Goal: Task Accomplishment & Management: Manage account settings

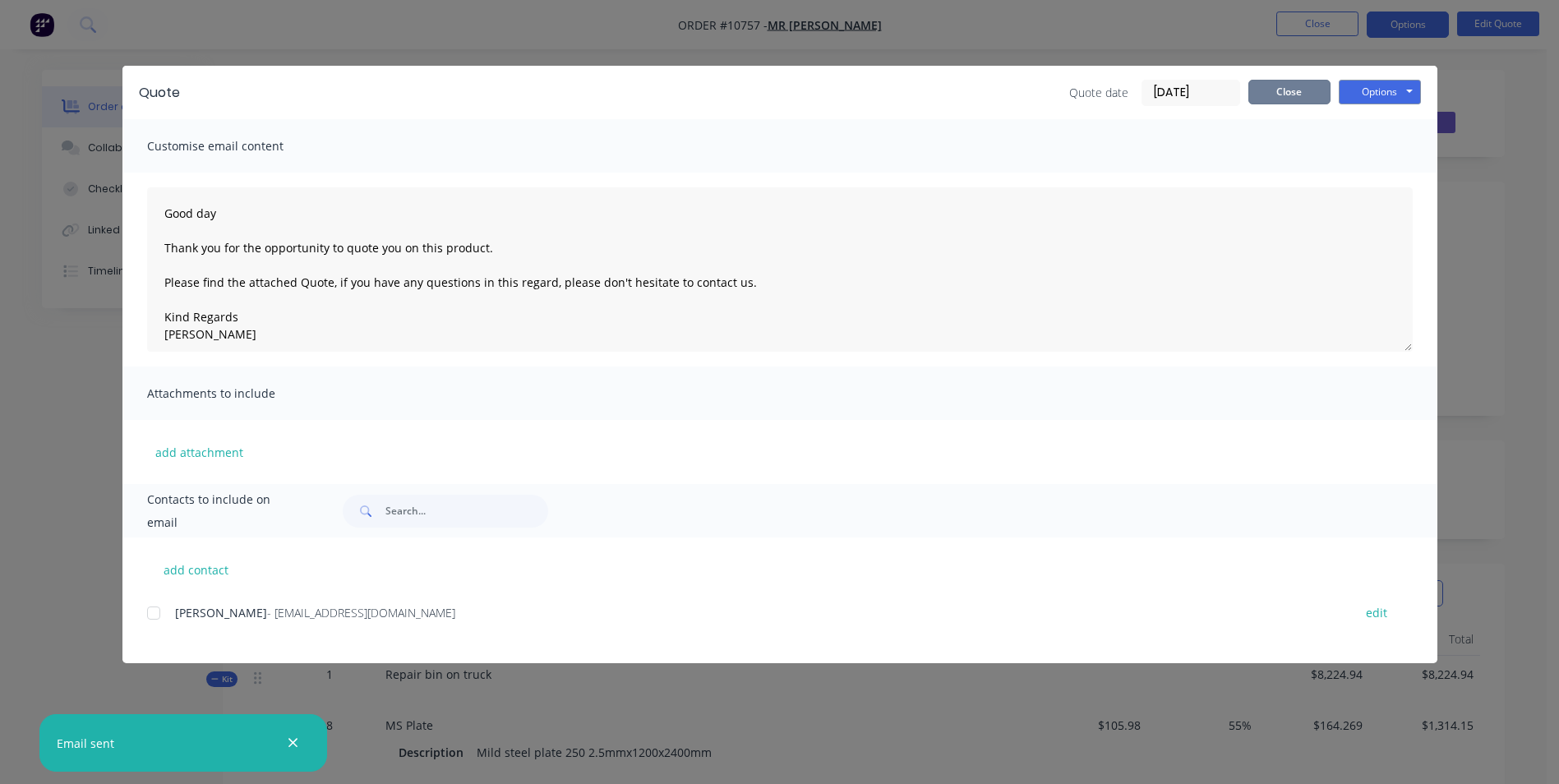
drag, startPoint x: 1304, startPoint y: 96, endPoint x: 1316, endPoint y: 75, distance: 24.2
click at [1300, 100] on button "Close" at bounding box center [1290, 91] width 83 height 25
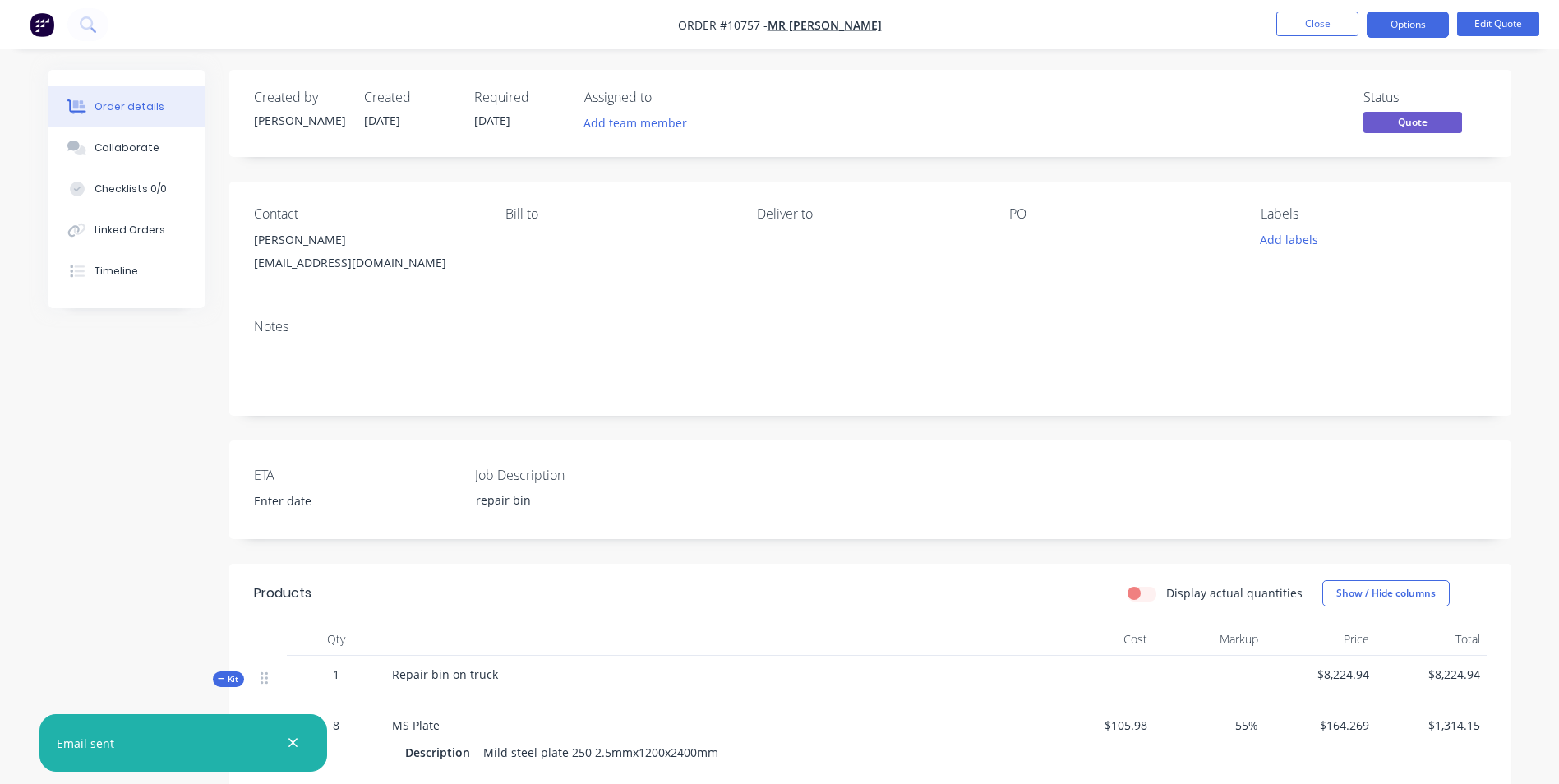
click at [1303, 16] on button "Close" at bounding box center [1317, 24] width 83 height 25
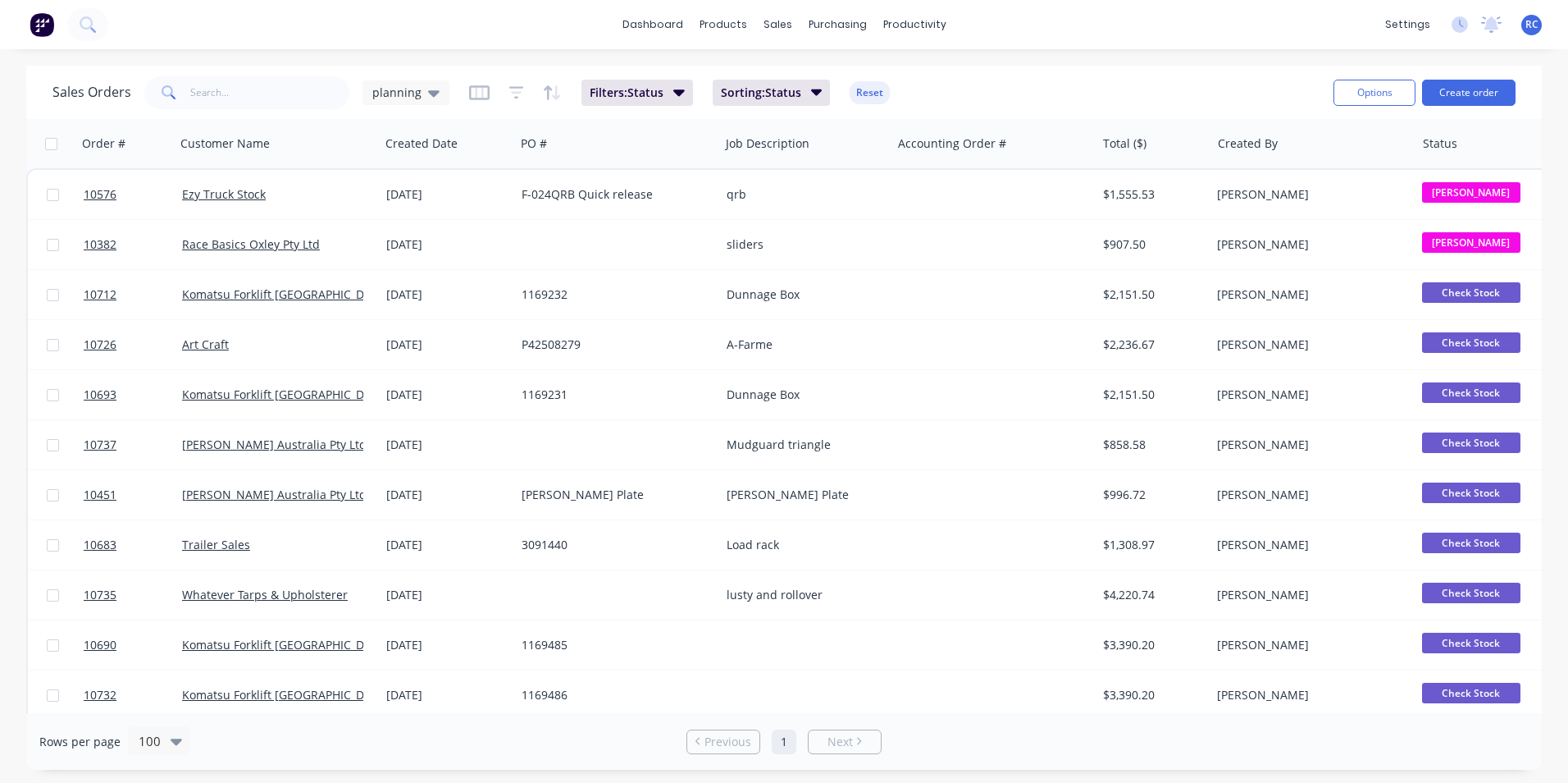
click at [417, 92] on span "planning" at bounding box center [397, 91] width 50 height 17
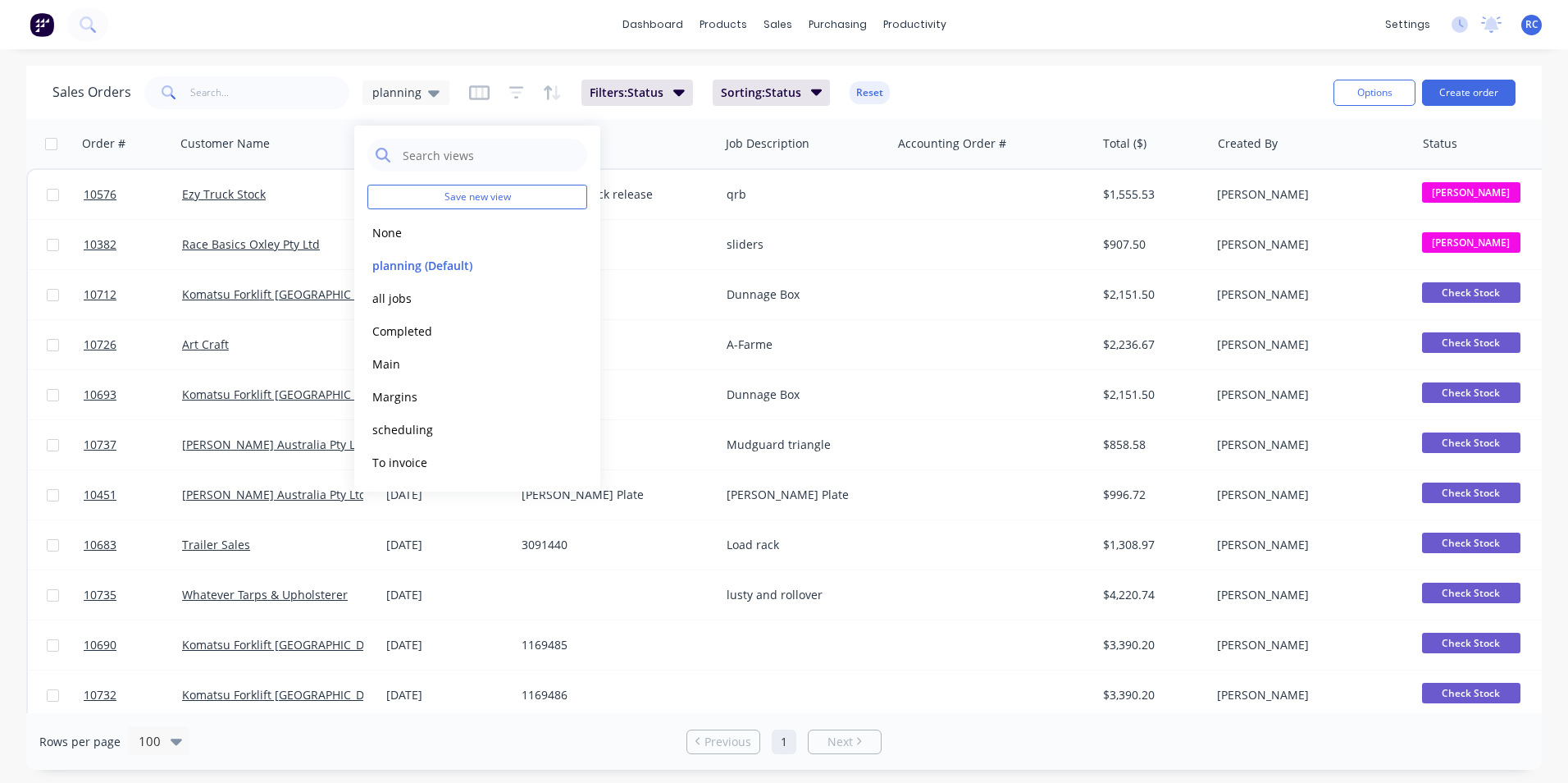
click at [408, 337] on button "Completed" at bounding box center [460, 330] width 187 height 19
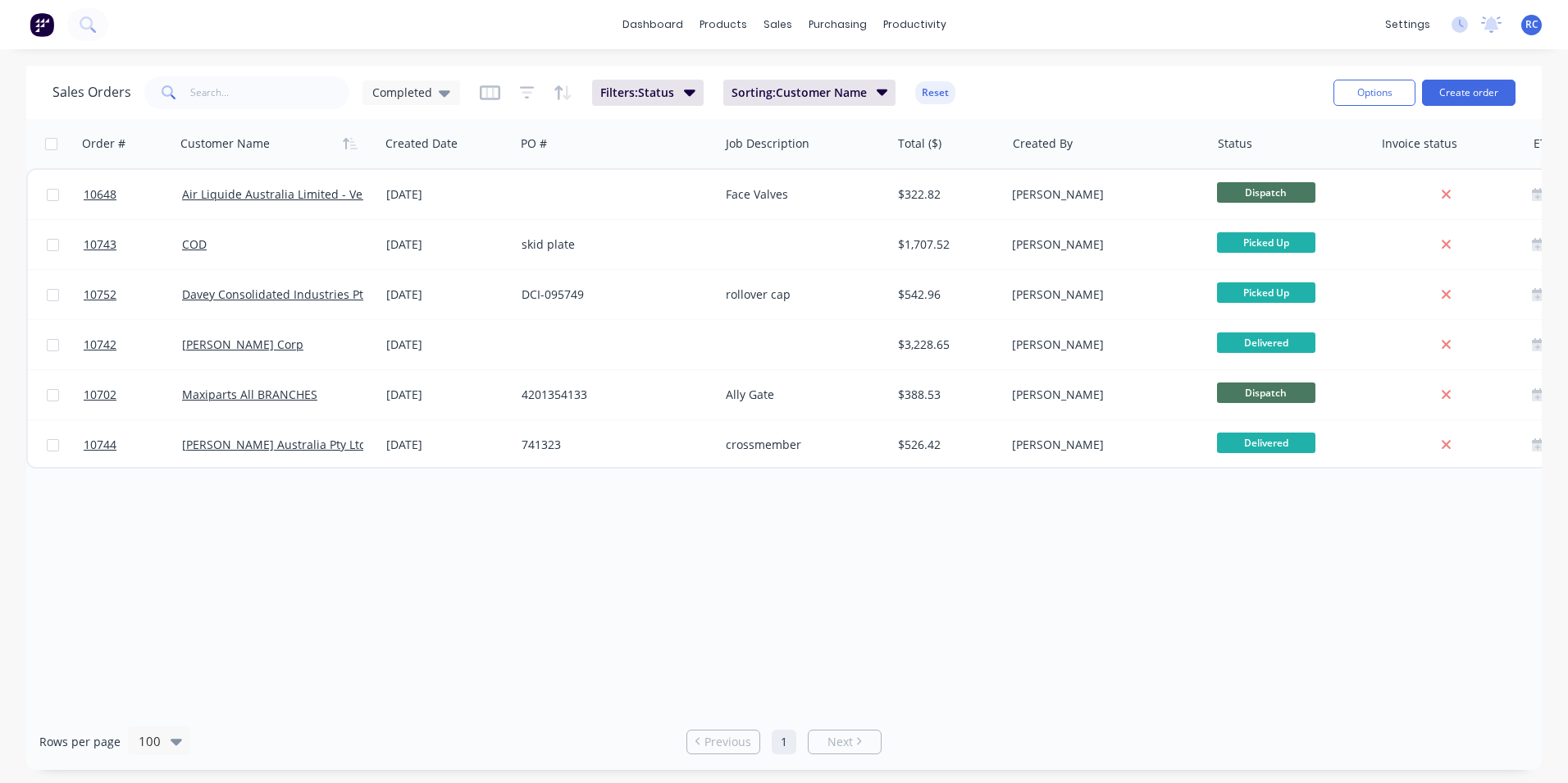
click at [374, 395] on div "Maxiparts All BRANCHES" at bounding box center [278, 395] width 204 height 50
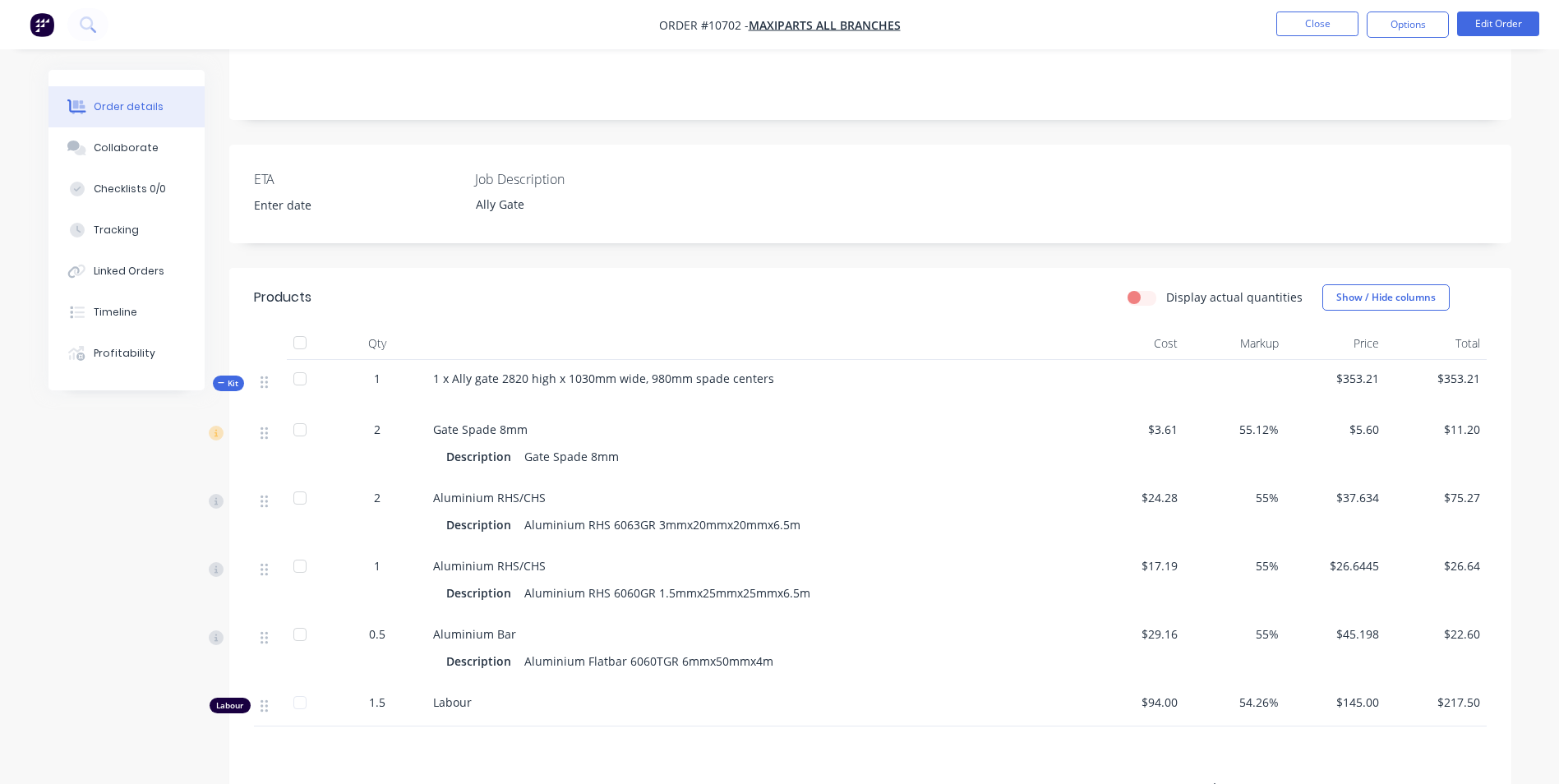
scroll to position [301, 0]
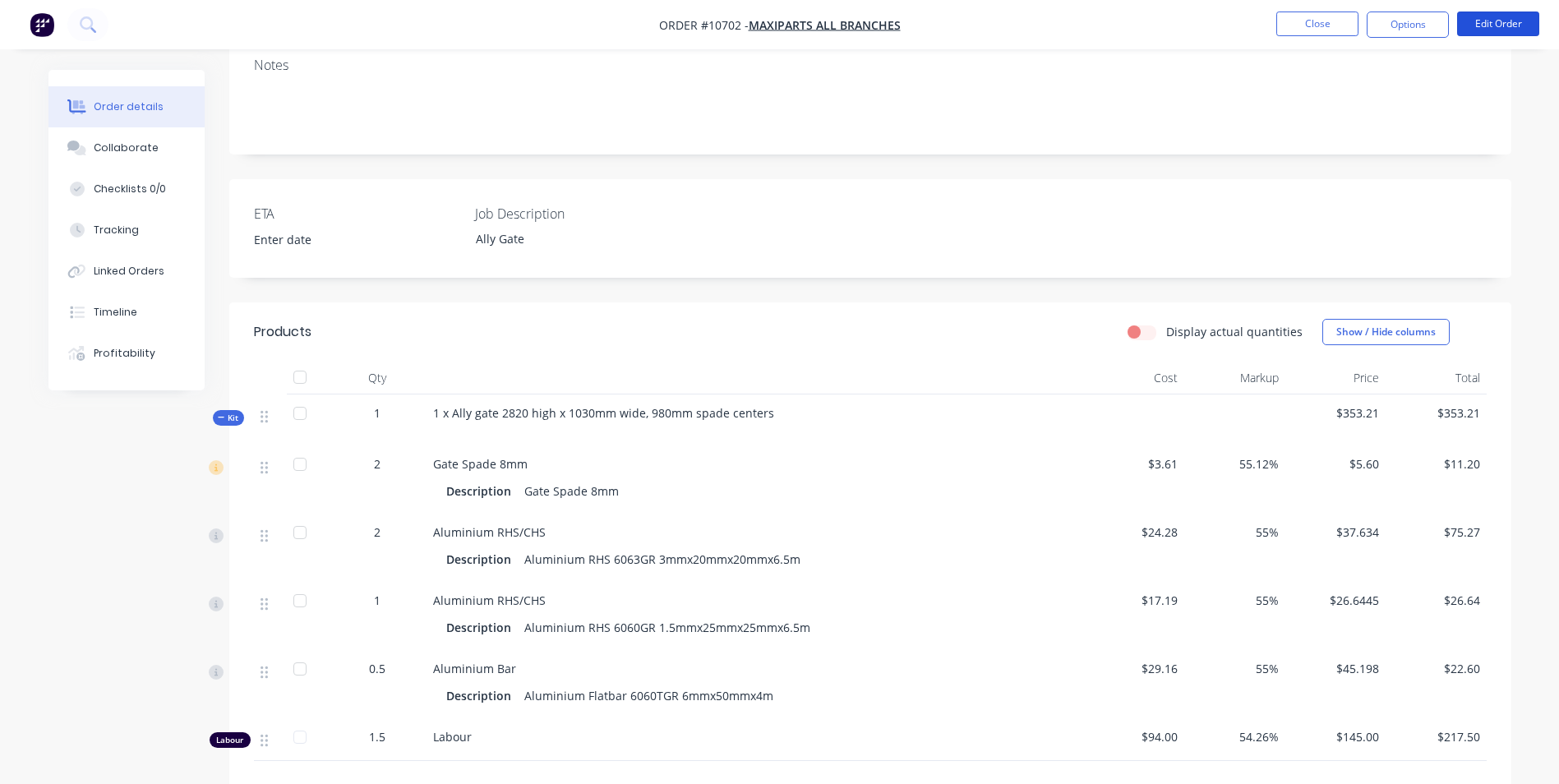
click at [1517, 30] on button "Edit Order" at bounding box center [1497, 24] width 83 height 25
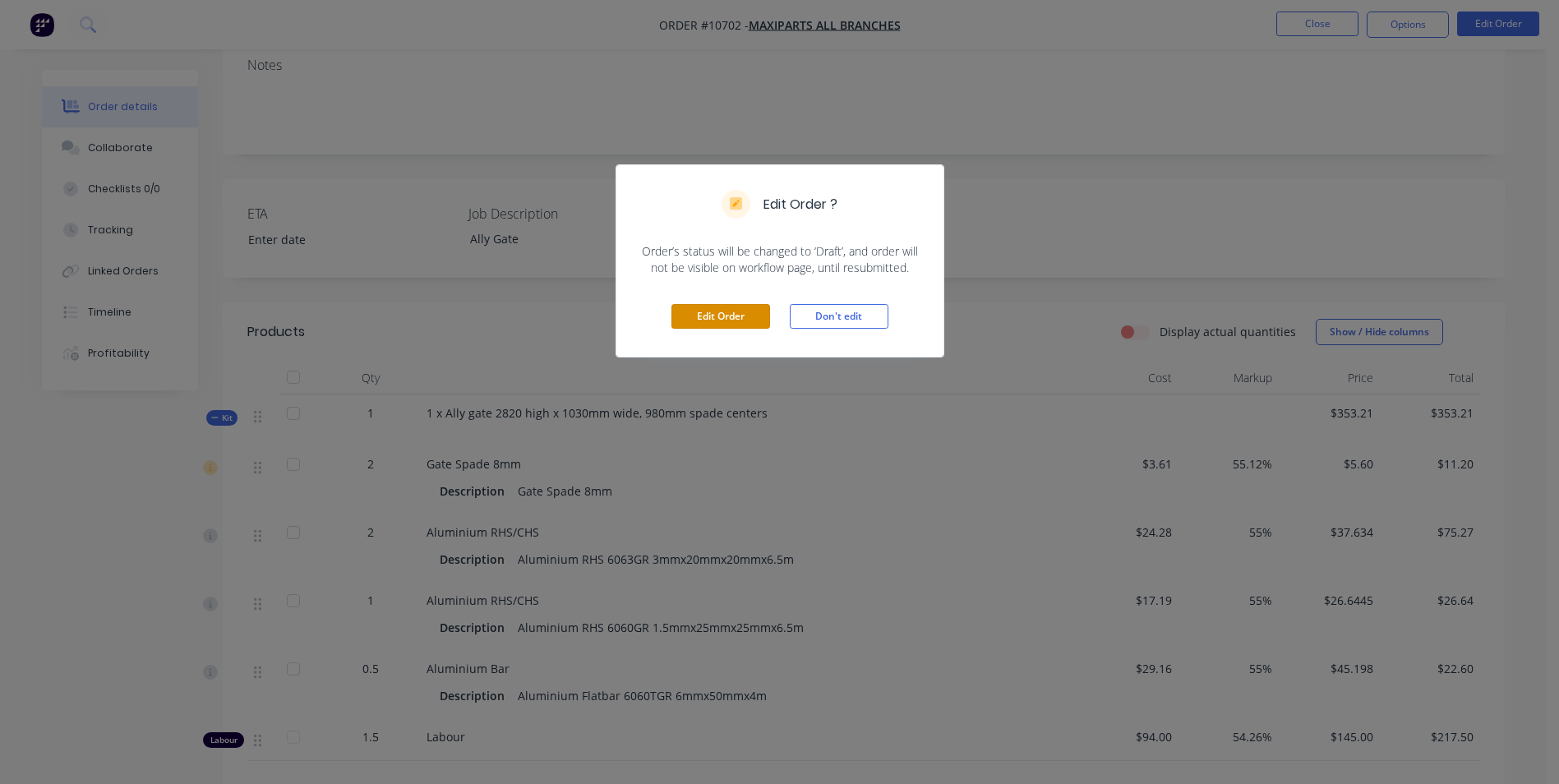
click at [741, 316] on button "Edit Order" at bounding box center [720, 316] width 98 height 25
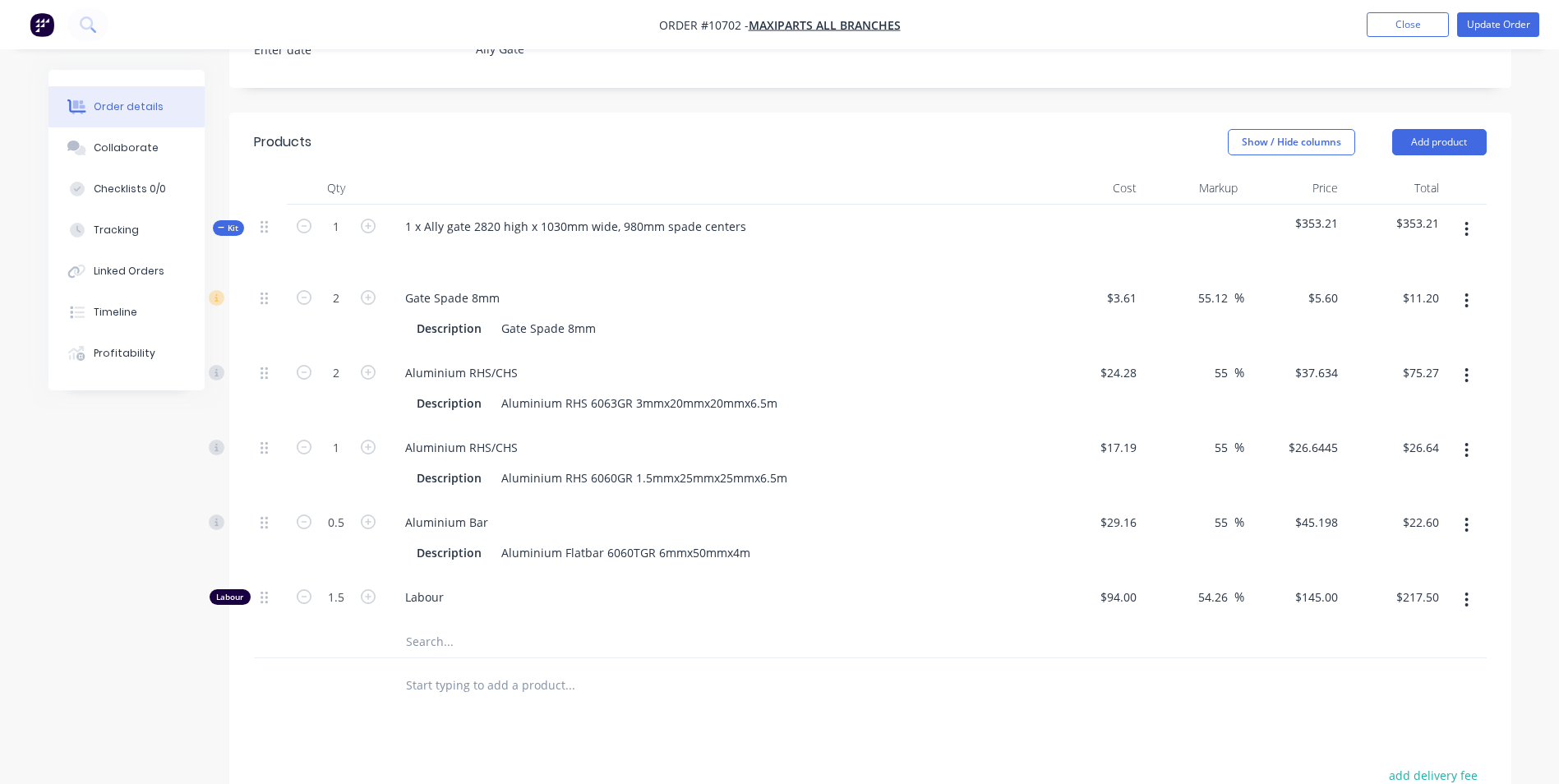
scroll to position [657, 0]
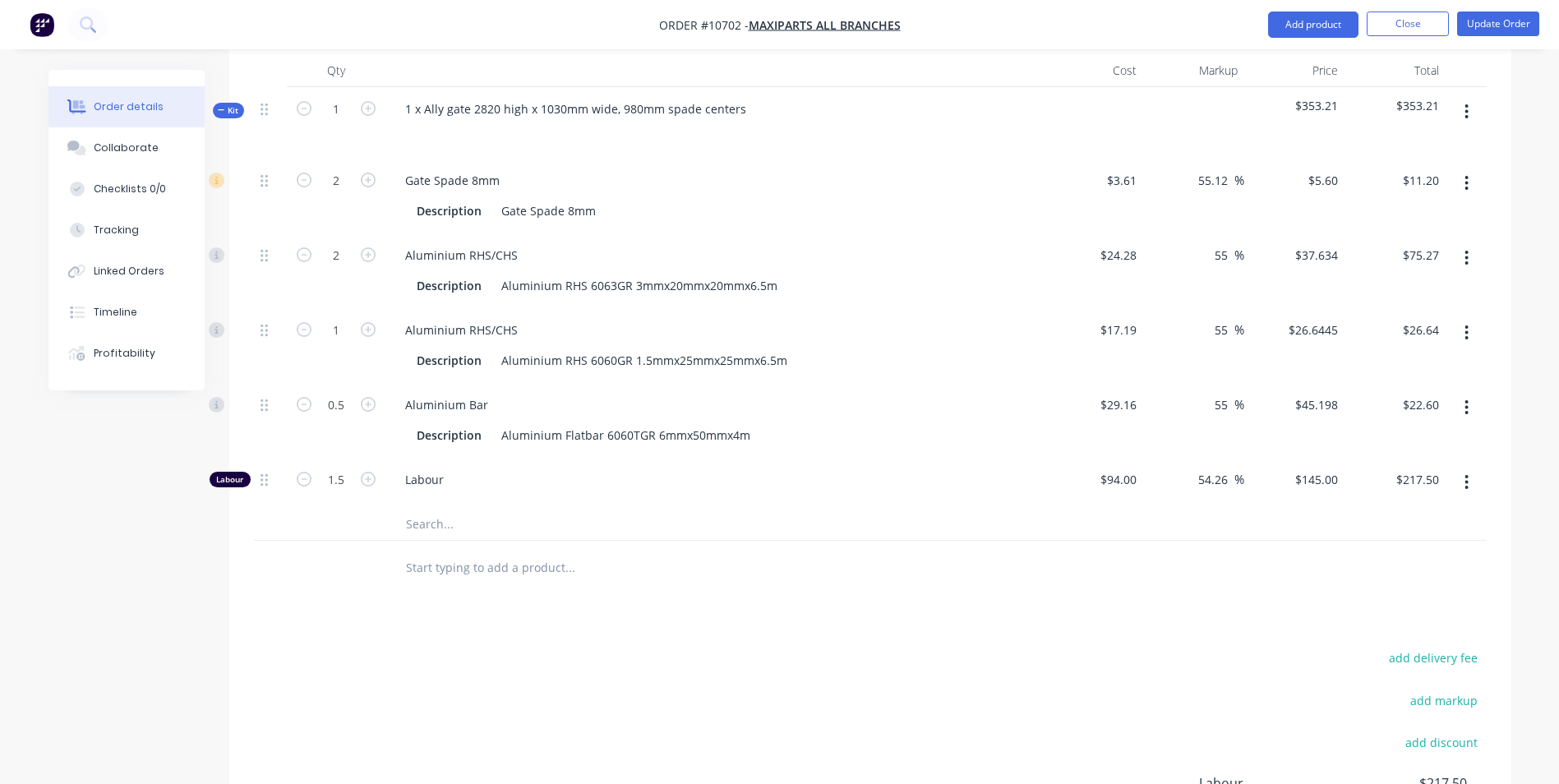
click at [1429, 646] on button "add delivery fee" at bounding box center [1434, 657] width 106 height 22
type input "16.80"
click input "submit" at bounding box center [0, 0] width 0 height 0
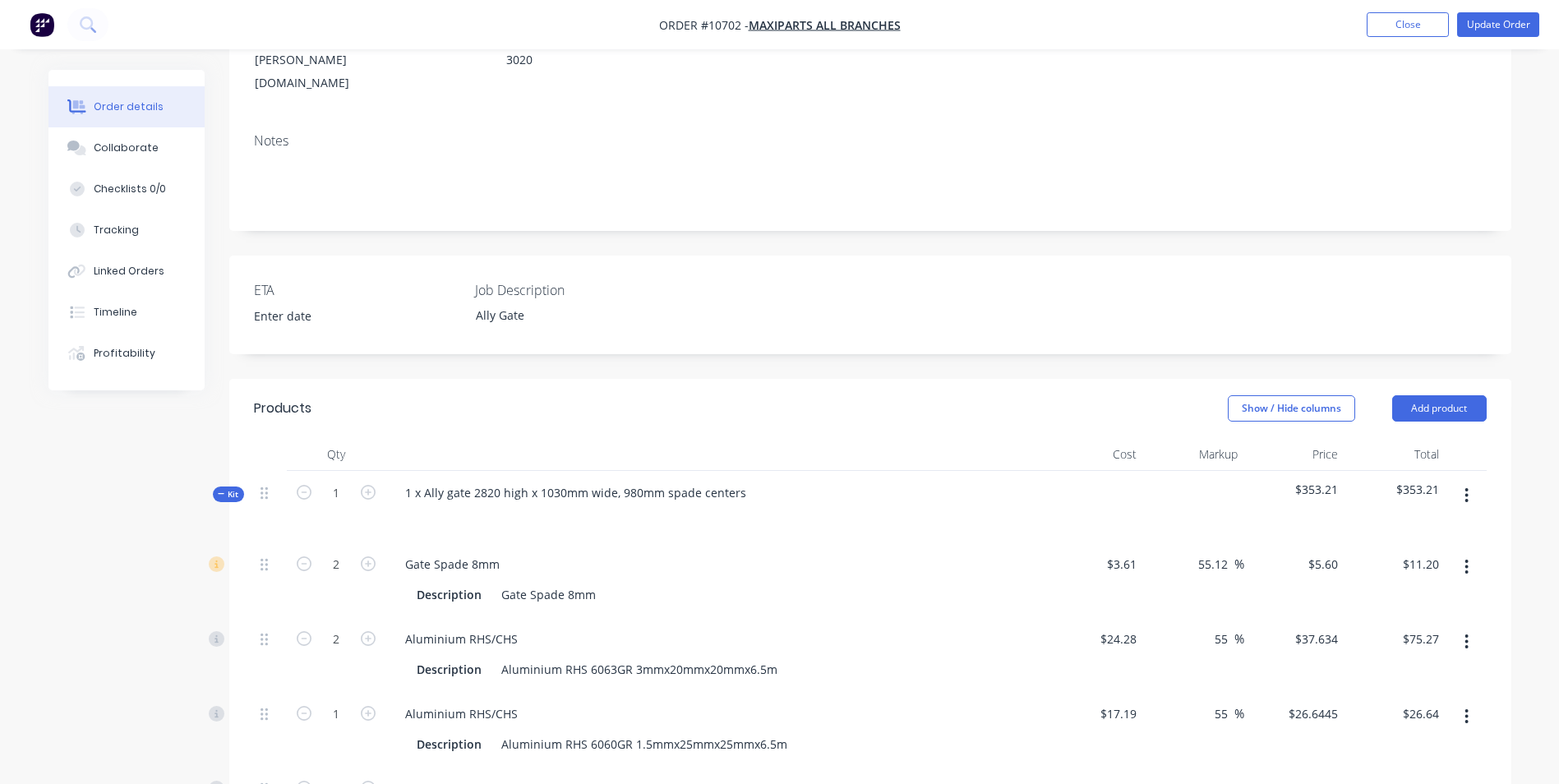
scroll to position [0, 0]
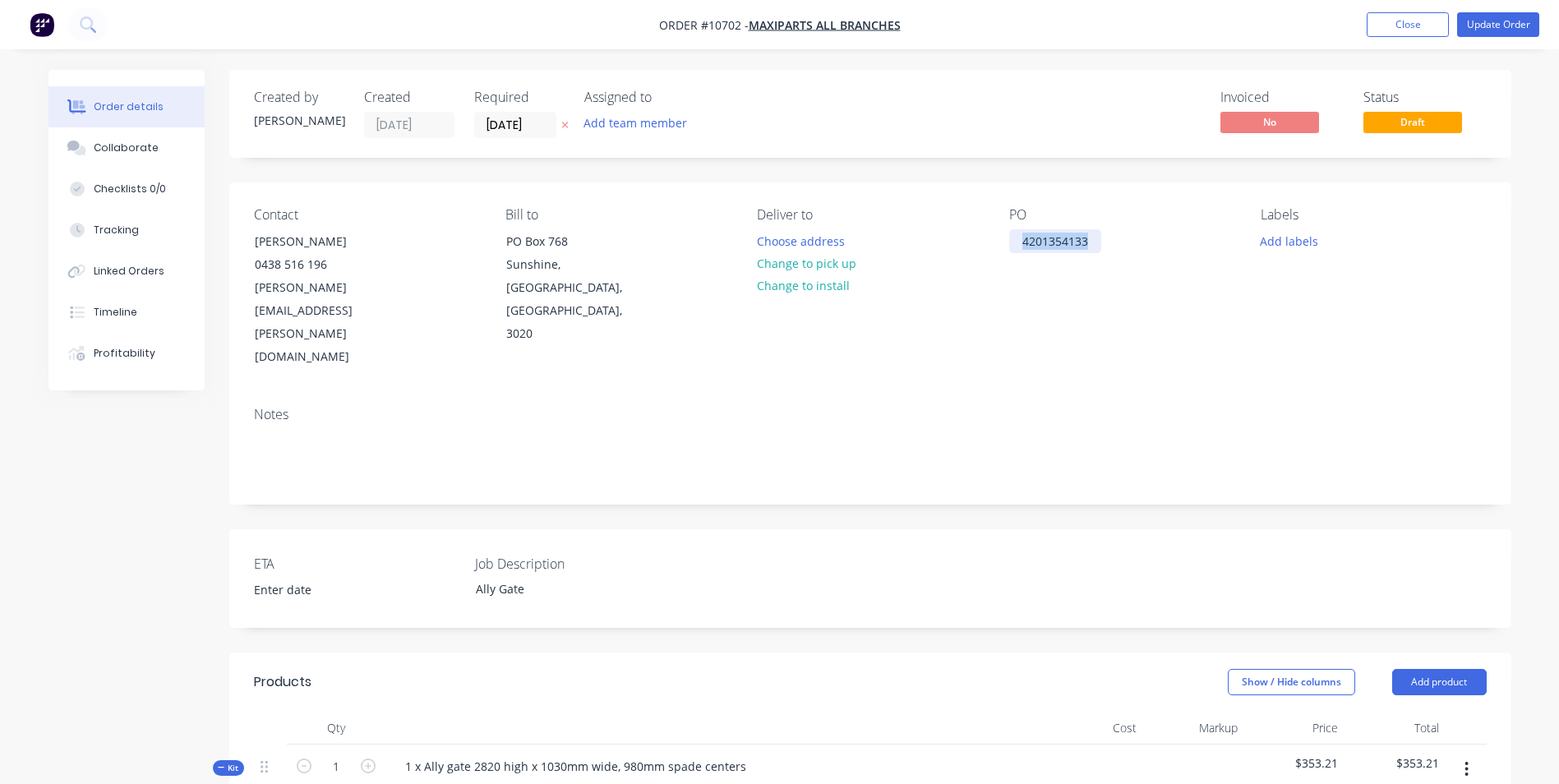
drag, startPoint x: 1091, startPoint y: 239, endPoint x: 1007, endPoint y: 239, distance: 84.0
click at [1007, 239] on div "Contact [PERSON_NAME] [PHONE_NUMBER] [PERSON_NAME][EMAIL_ADDRESS][PERSON_NAME][…" at bounding box center [870, 287] width 1282 height 211
copy div "4201354133"
click at [788, 240] on button "Choose address" at bounding box center [800, 240] width 105 height 22
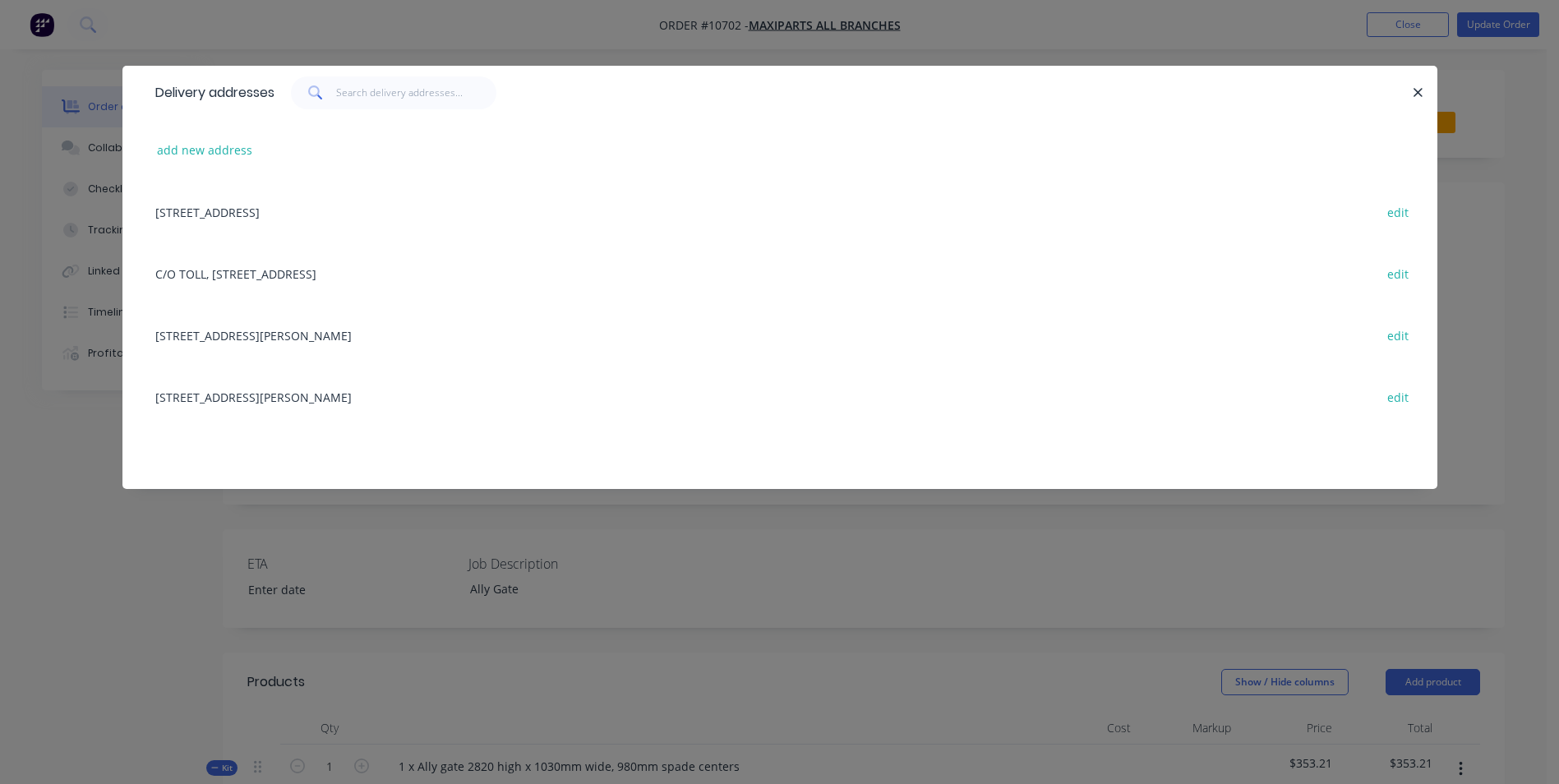
click at [175, 276] on div "C/O TOLL, [STREET_ADDRESS] edit" at bounding box center [780, 273] width 1266 height 62
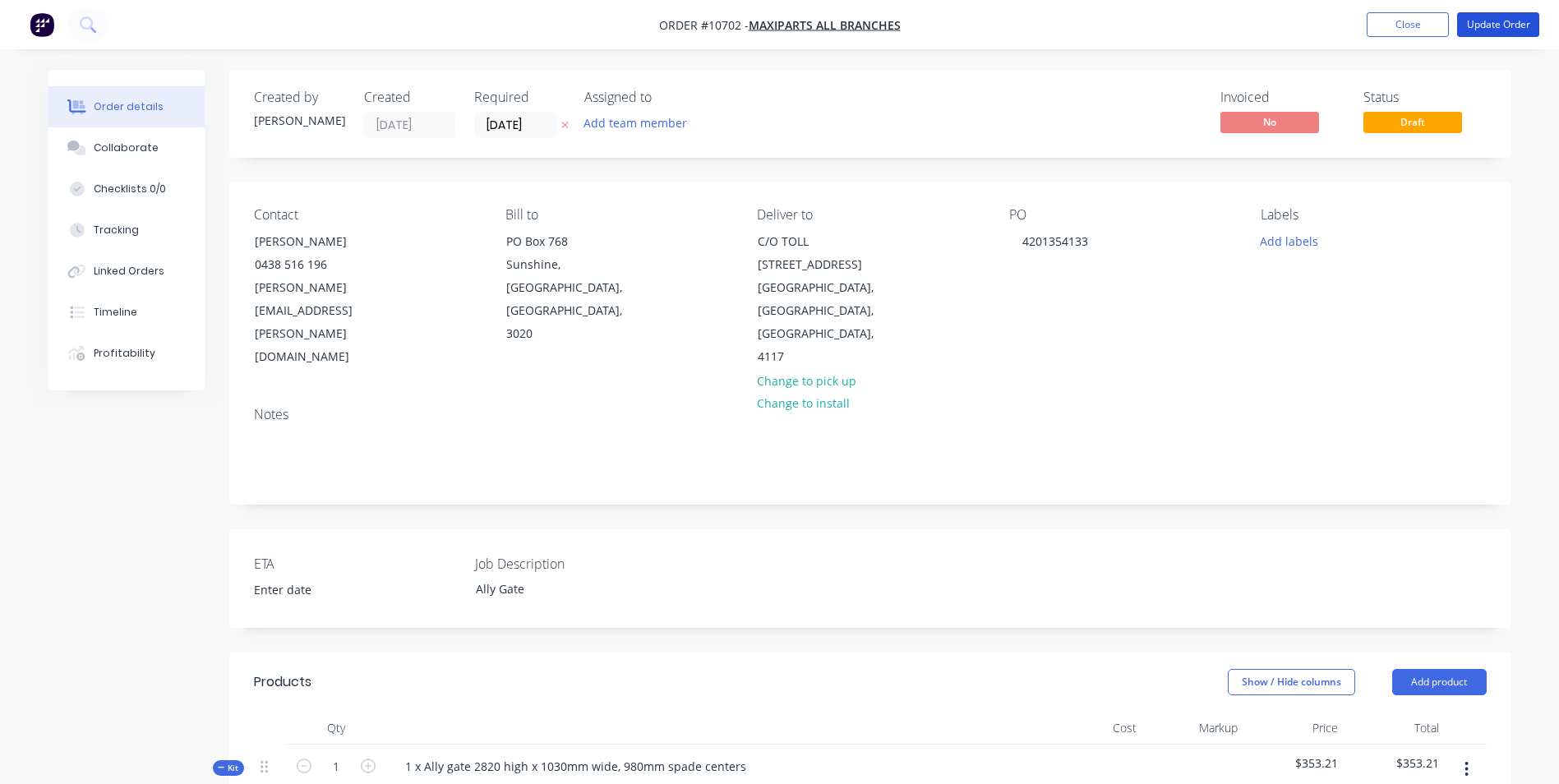
click at [1504, 23] on button "Update Order" at bounding box center [1497, 24] width 83 height 25
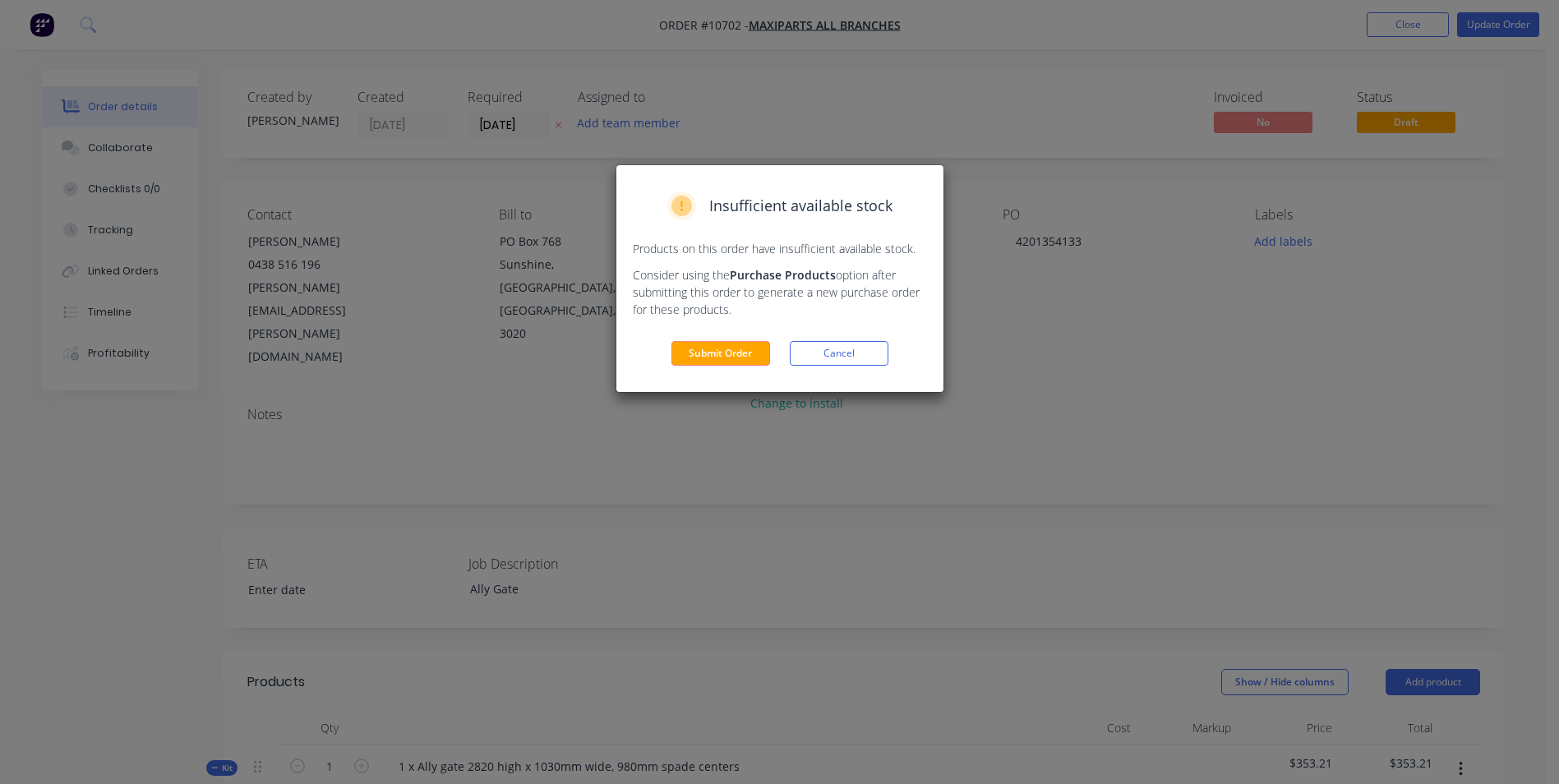
click at [699, 360] on button "Submit Order" at bounding box center [720, 353] width 98 height 25
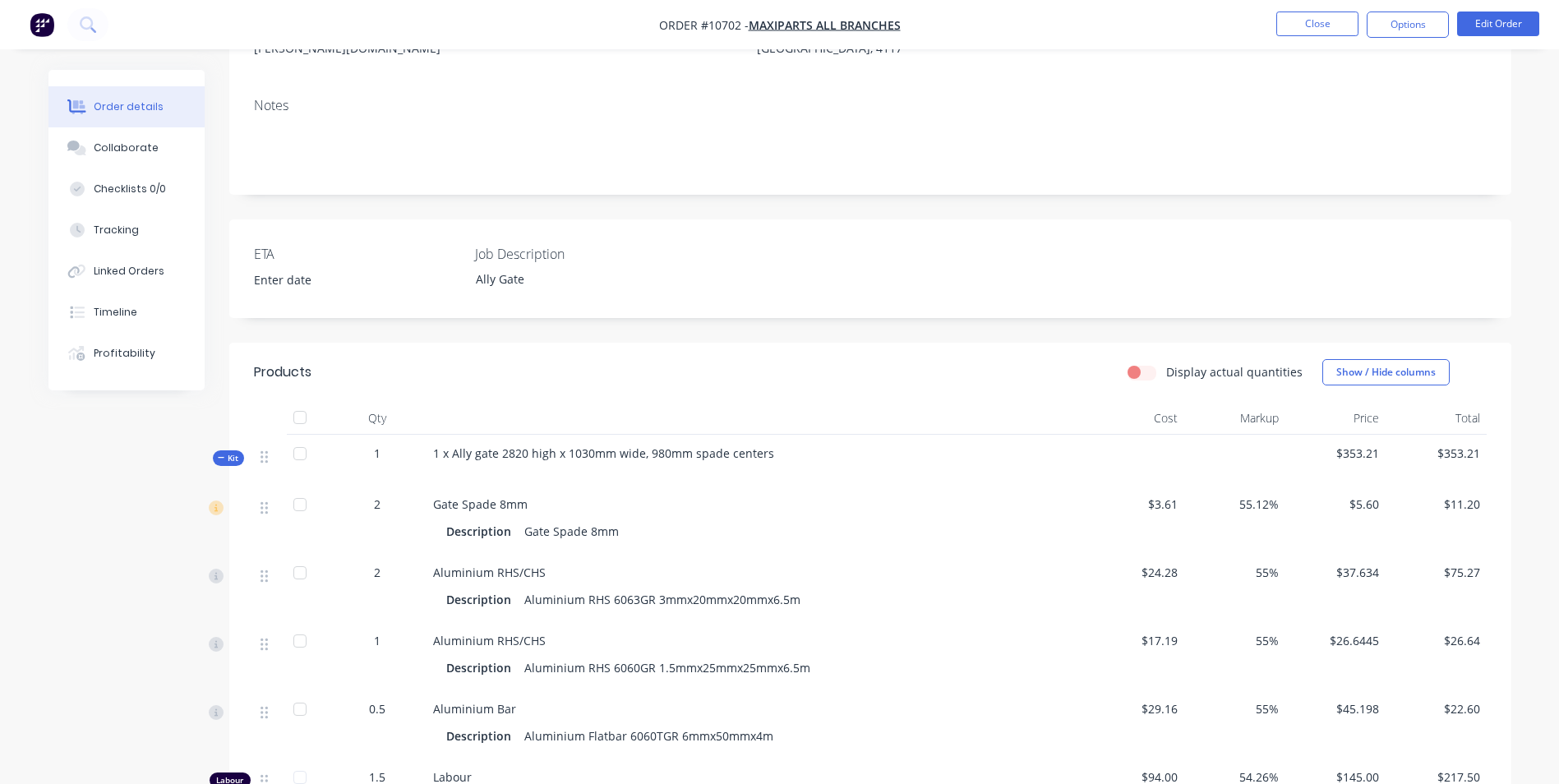
scroll to position [254, 0]
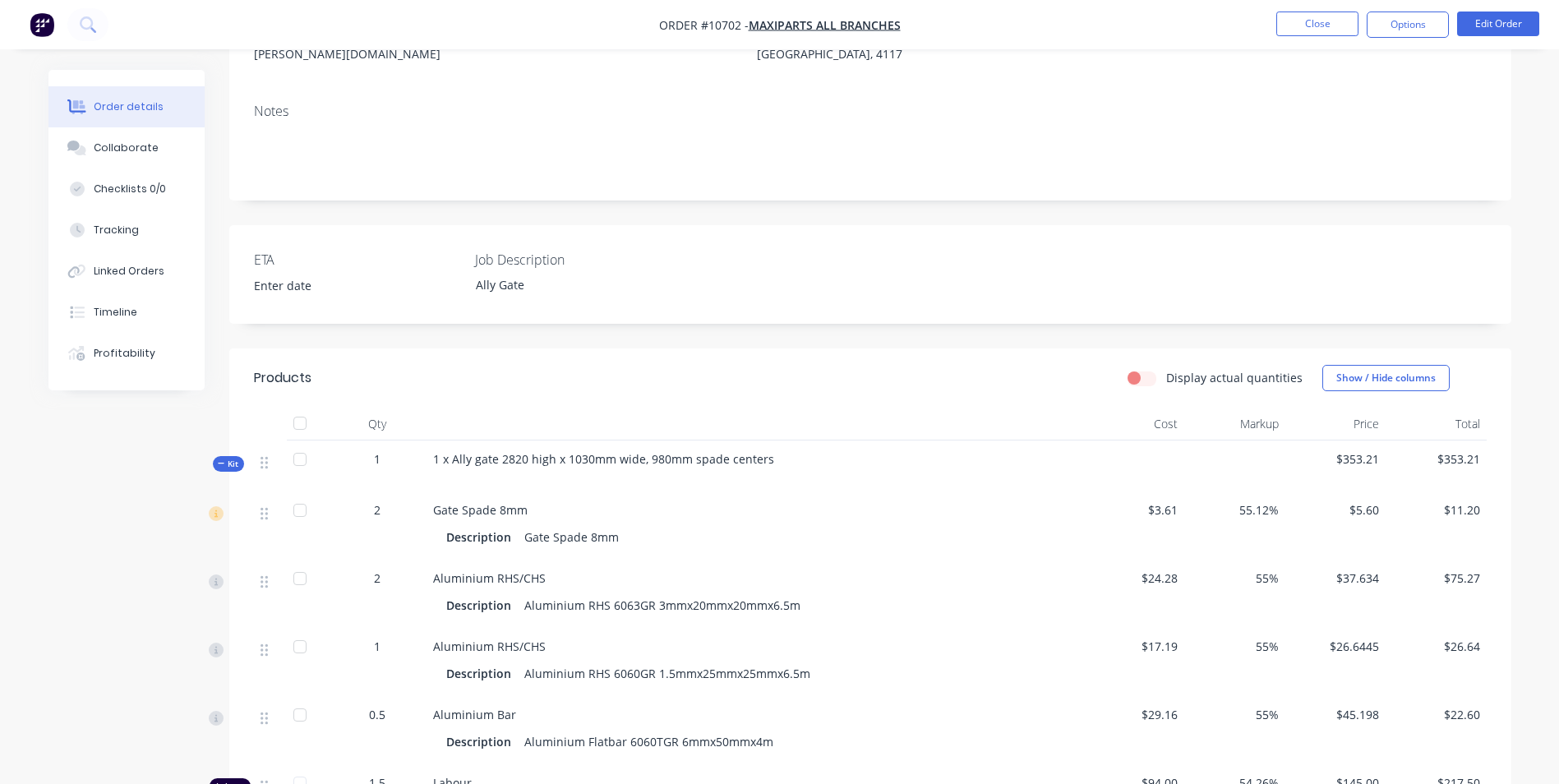
click at [1422, 23] on button "Options" at bounding box center [1408, 25] width 83 height 26
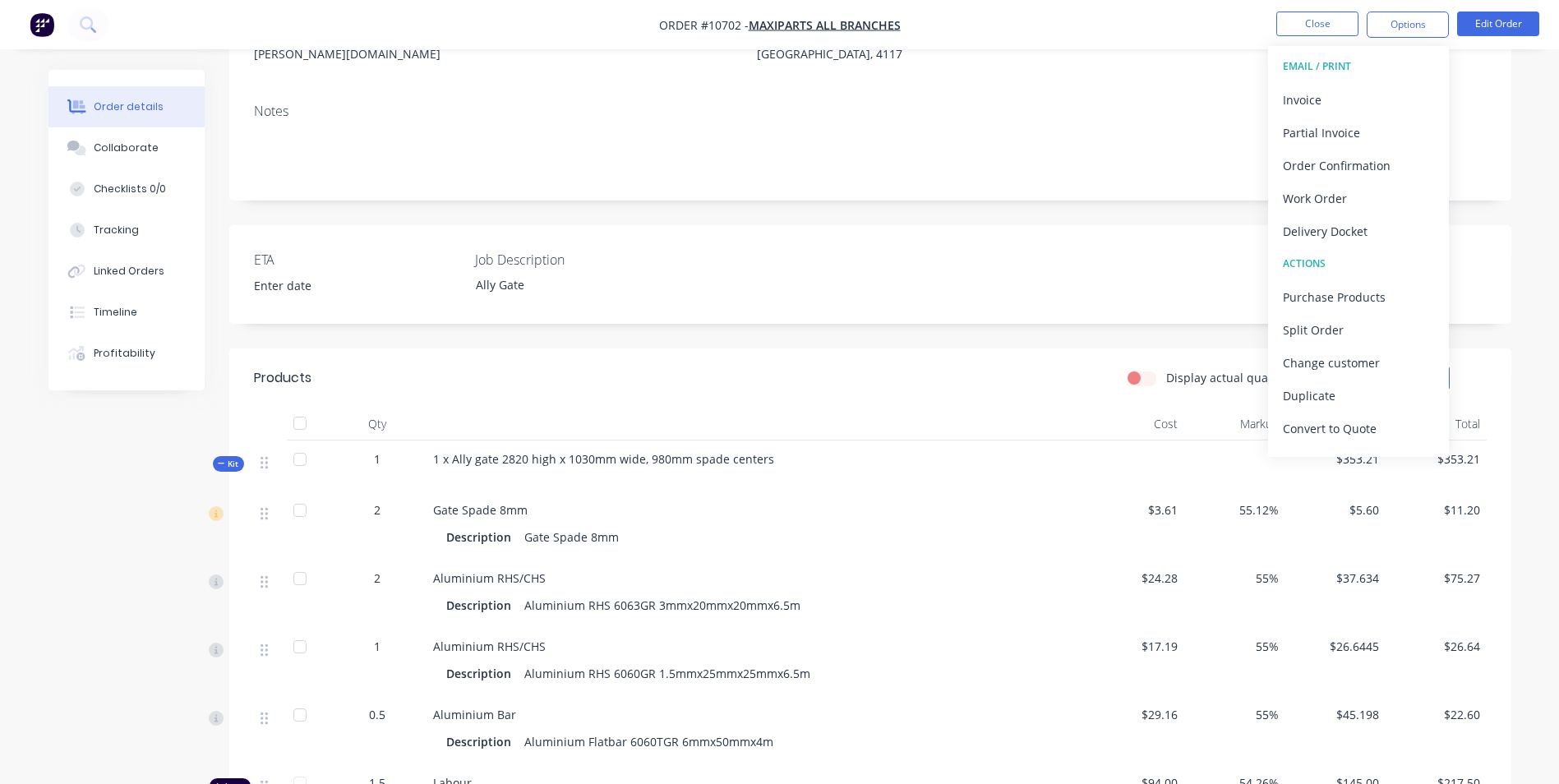
click at [1311, 104] on div "Invoice" at bounding box center [1358, 99] width 151 height 24
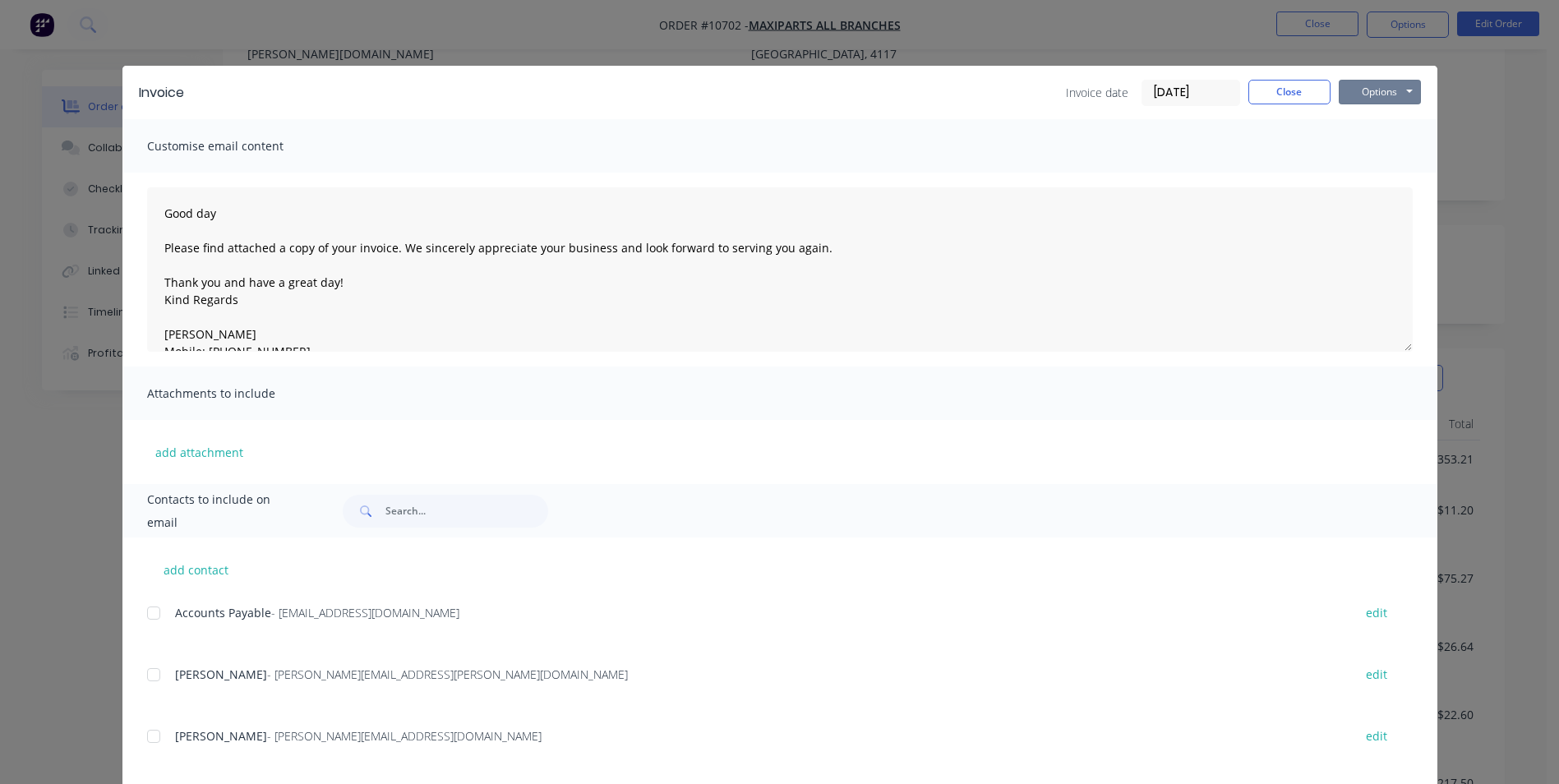
click at [1381, 82] on button "Options" at bounding box center [1379, 91] width 83 height 25
click at [1368, 116] on button "Preview" at bounding box center [1391, 120] width 105 height 27
click at [151, 610] on div at bounding box center [153, 612] width 33 height 33
click at [148, 674] on div at bounding box center [153, 674] width 33 height 33
click at [1358, 91] on button "Options" at bounding box center [1379, 91] width 83 height 25
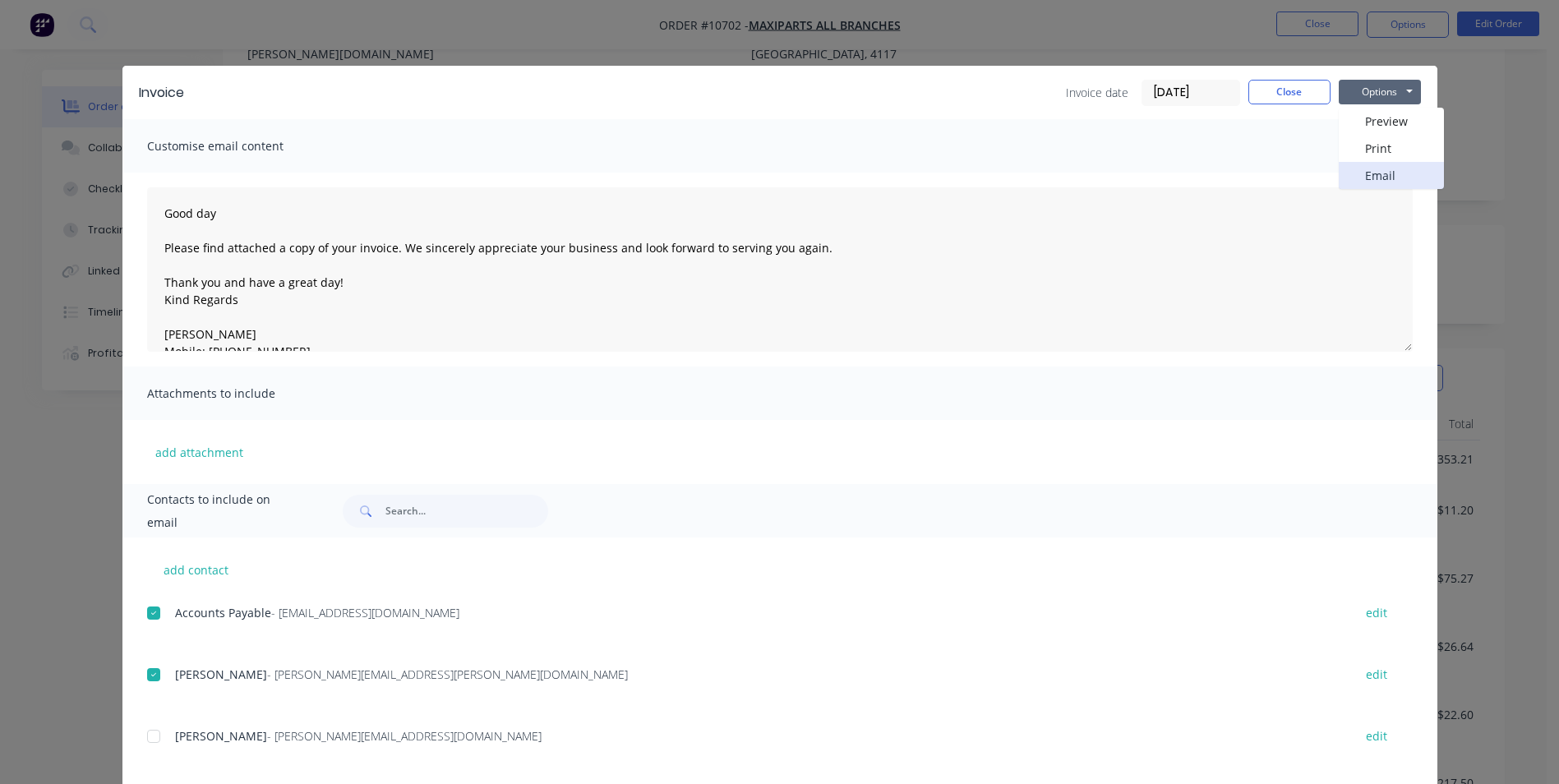
click at [1376, 185] on button "Email" at bounding box center [1391, 175] width 105 height 27
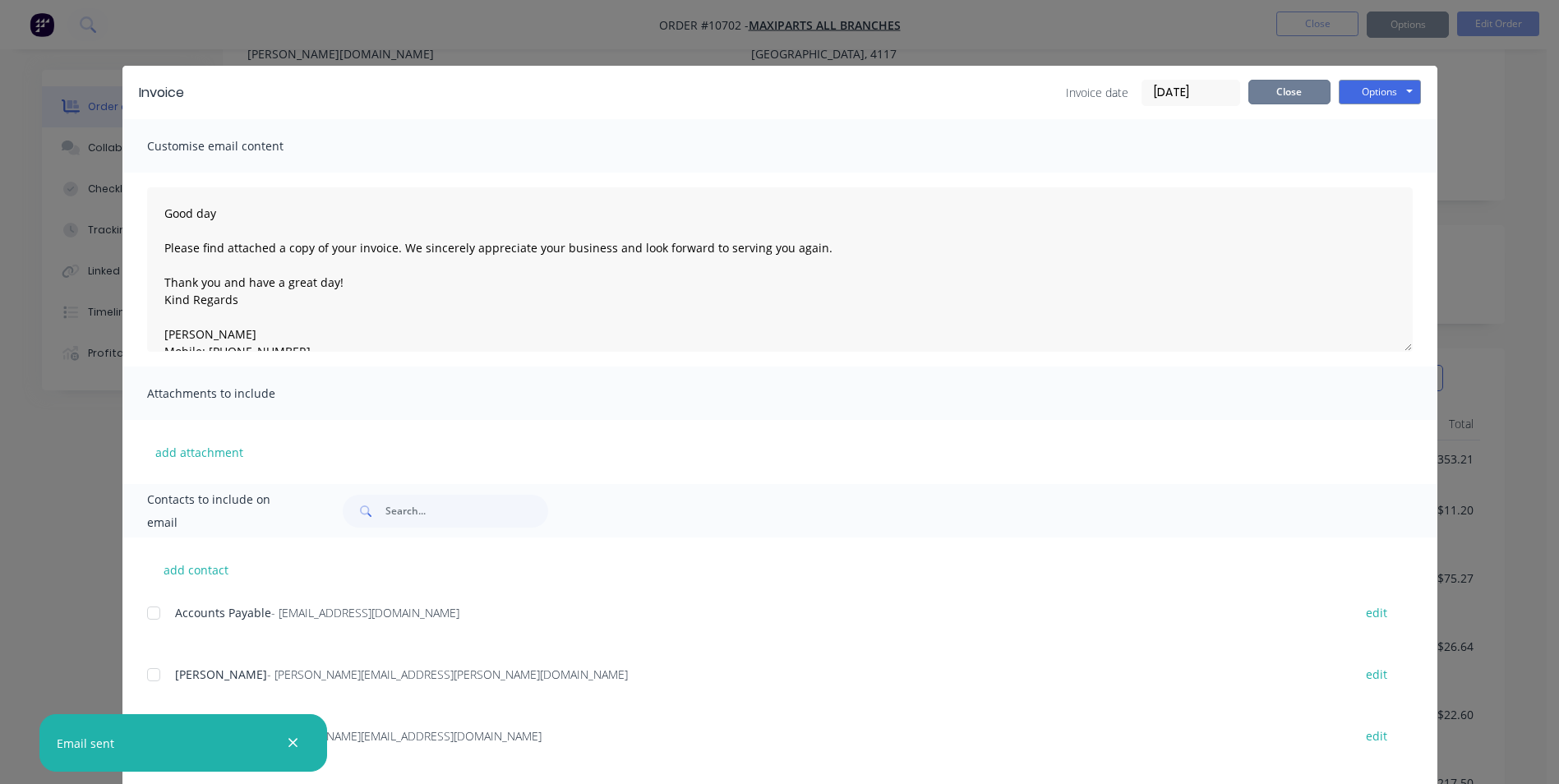
type textarea "Good day Please find attached a copy of your invoice. We sincerely appreciate y…"
click at [1262, 94] on button "Close" at bounding box center [1290, 91] width 83 height 25
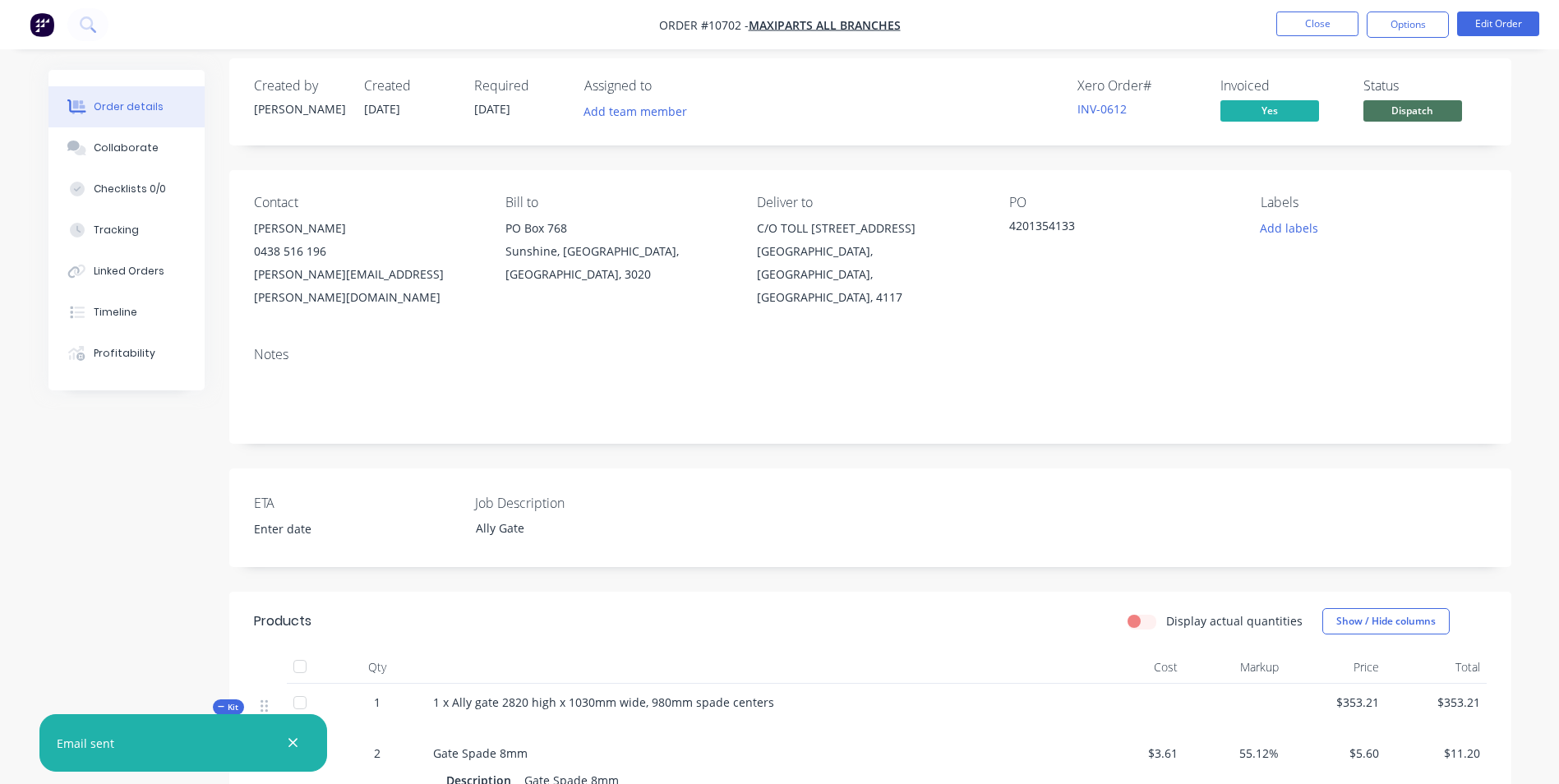
scroll to position [0, 0]
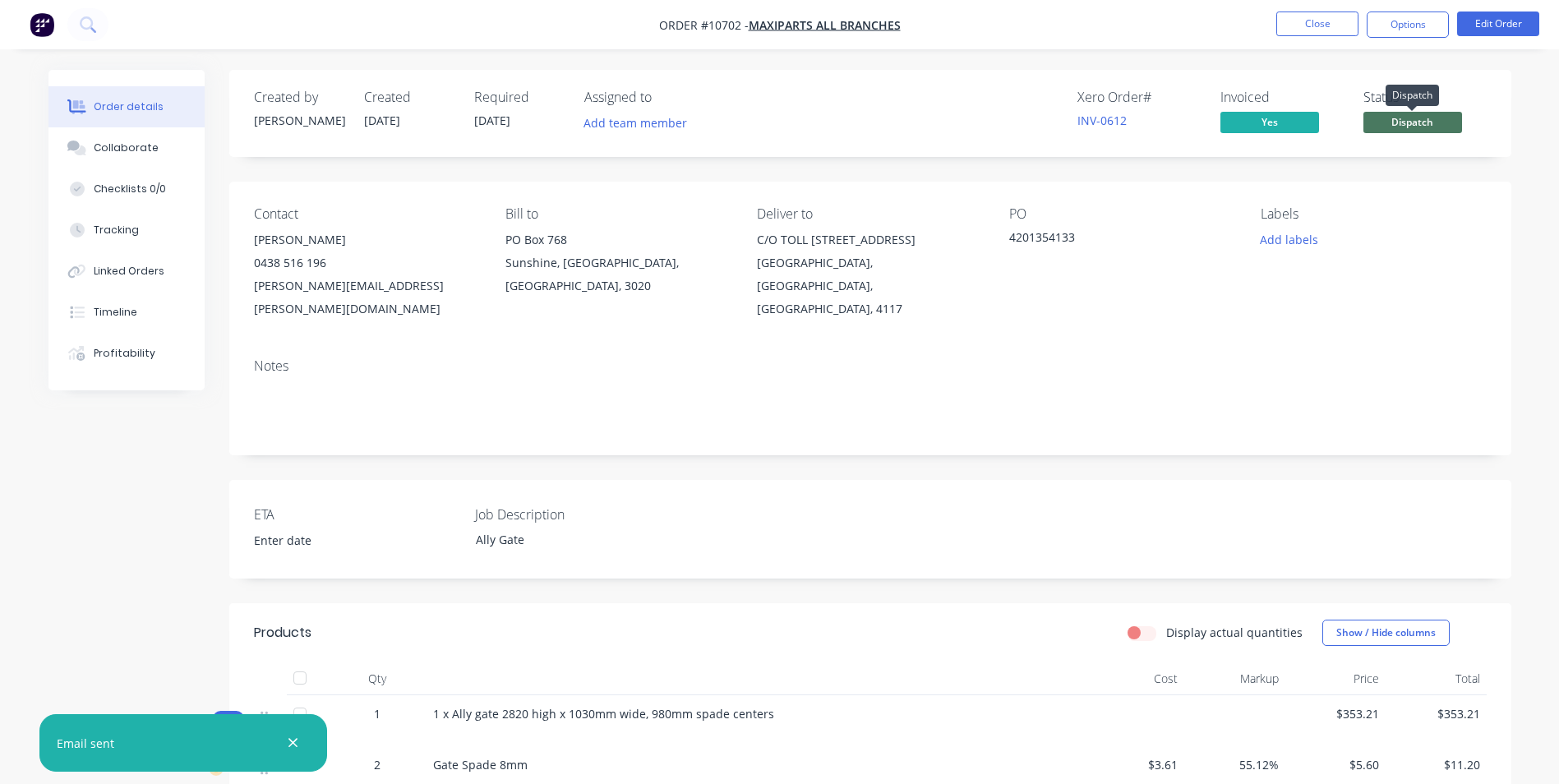
click at [1425, 121] on span "Dispatch" at bounding box center [1412, 121] width 98 height 21
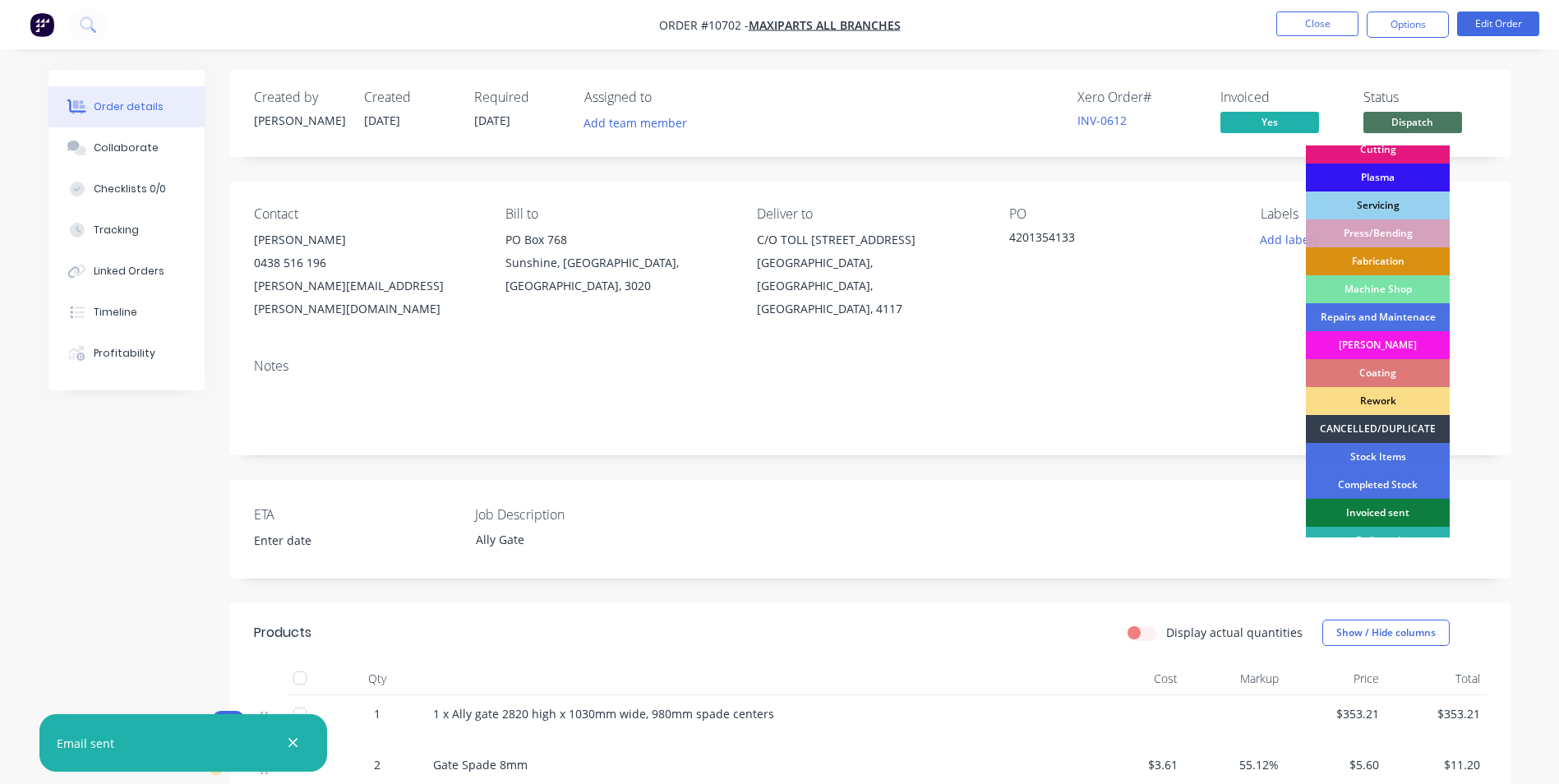
scroll to position [167, 0]
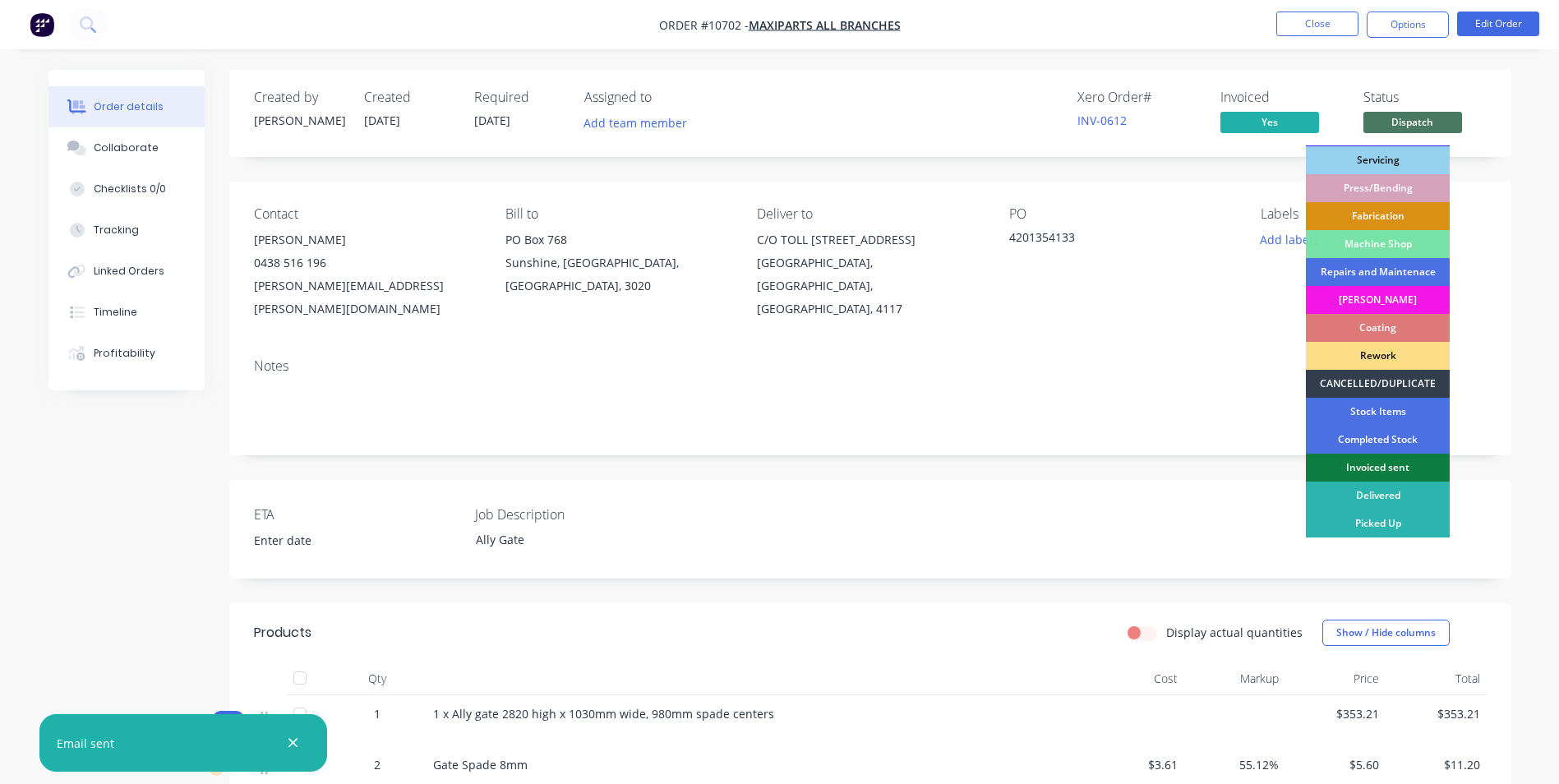
click at [1429, 463] on div "Invoiced sent" at bounding box center [1377, 467] width 144 height 28
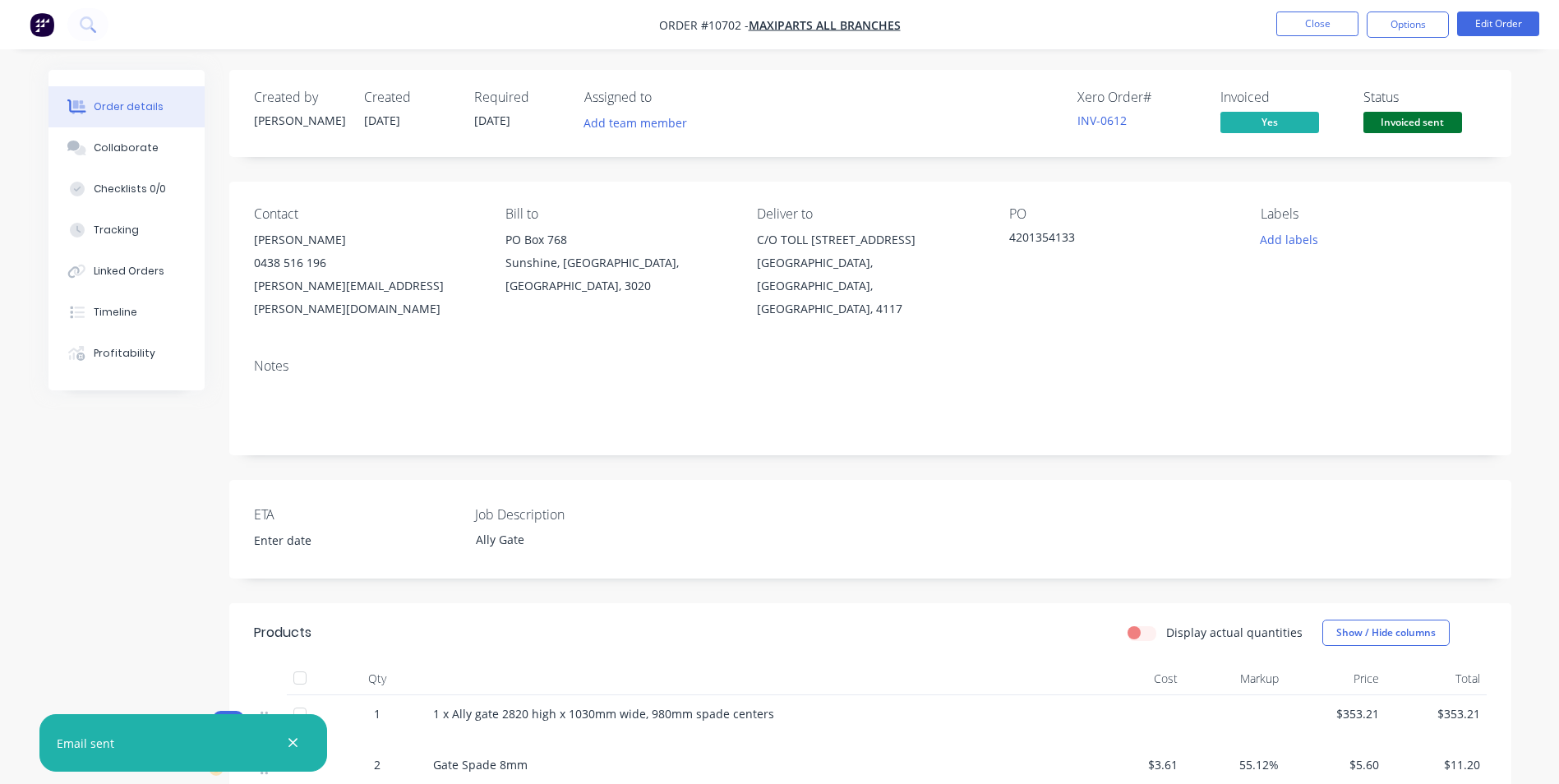
click at [1325, 31] on button "Close" at bounding box center [1317, 24] width 83 height 25
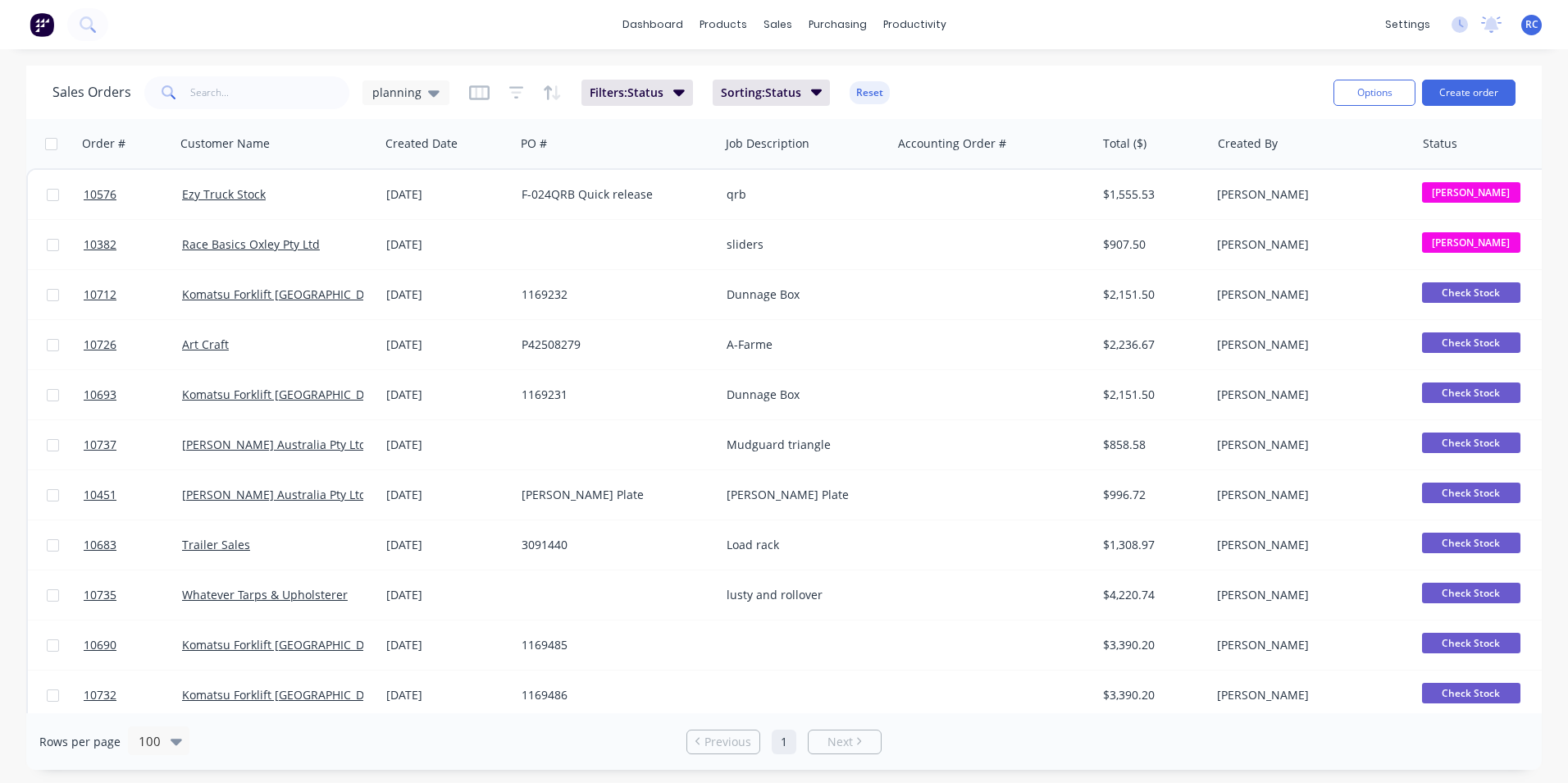
click at [408, 93] on span "planning" at bounding box center [397, 91] width 50 height 17
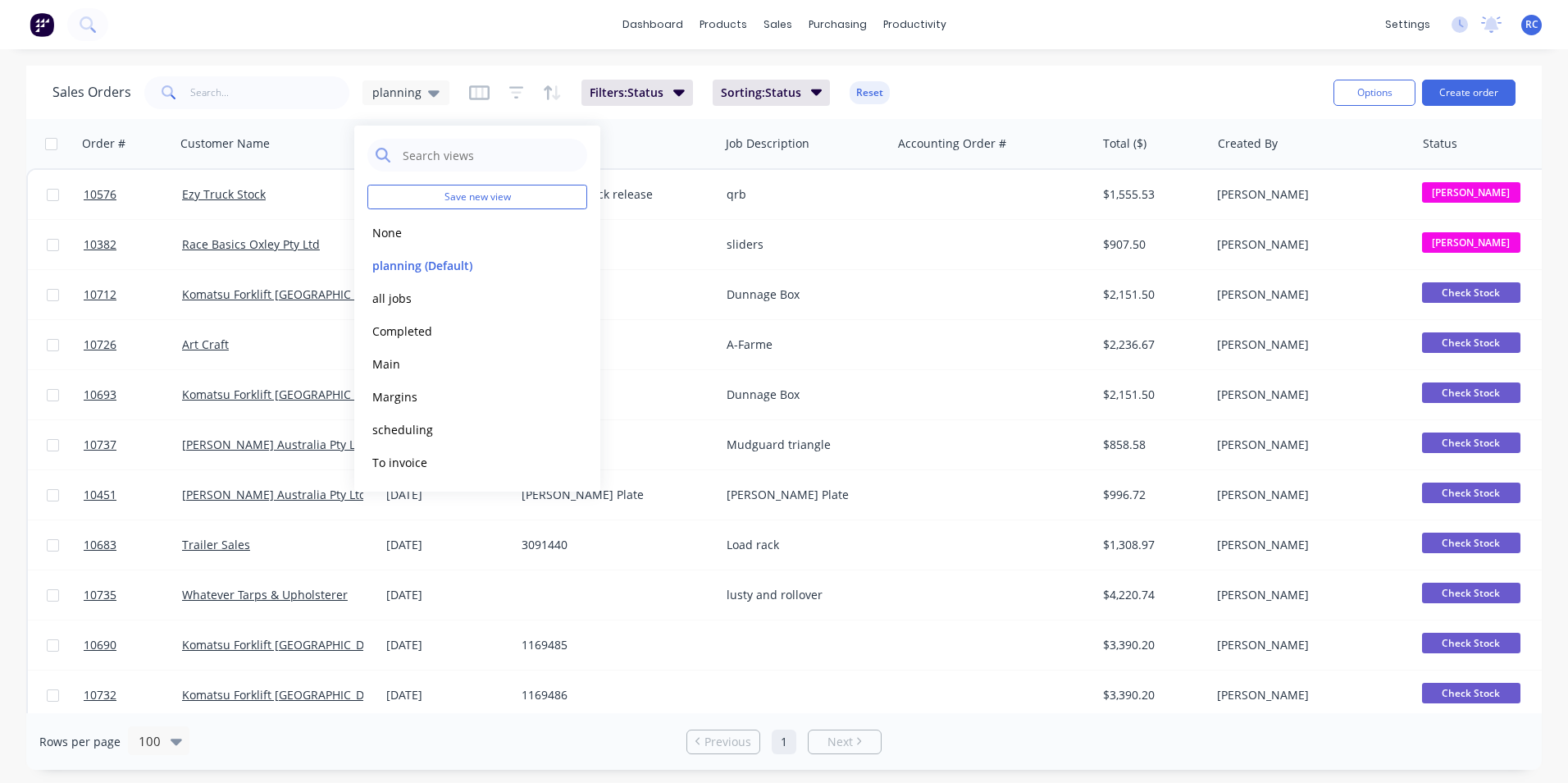
click at [416, 324] on button "Completed" at bounding box center [460, 330] width 187 height 19
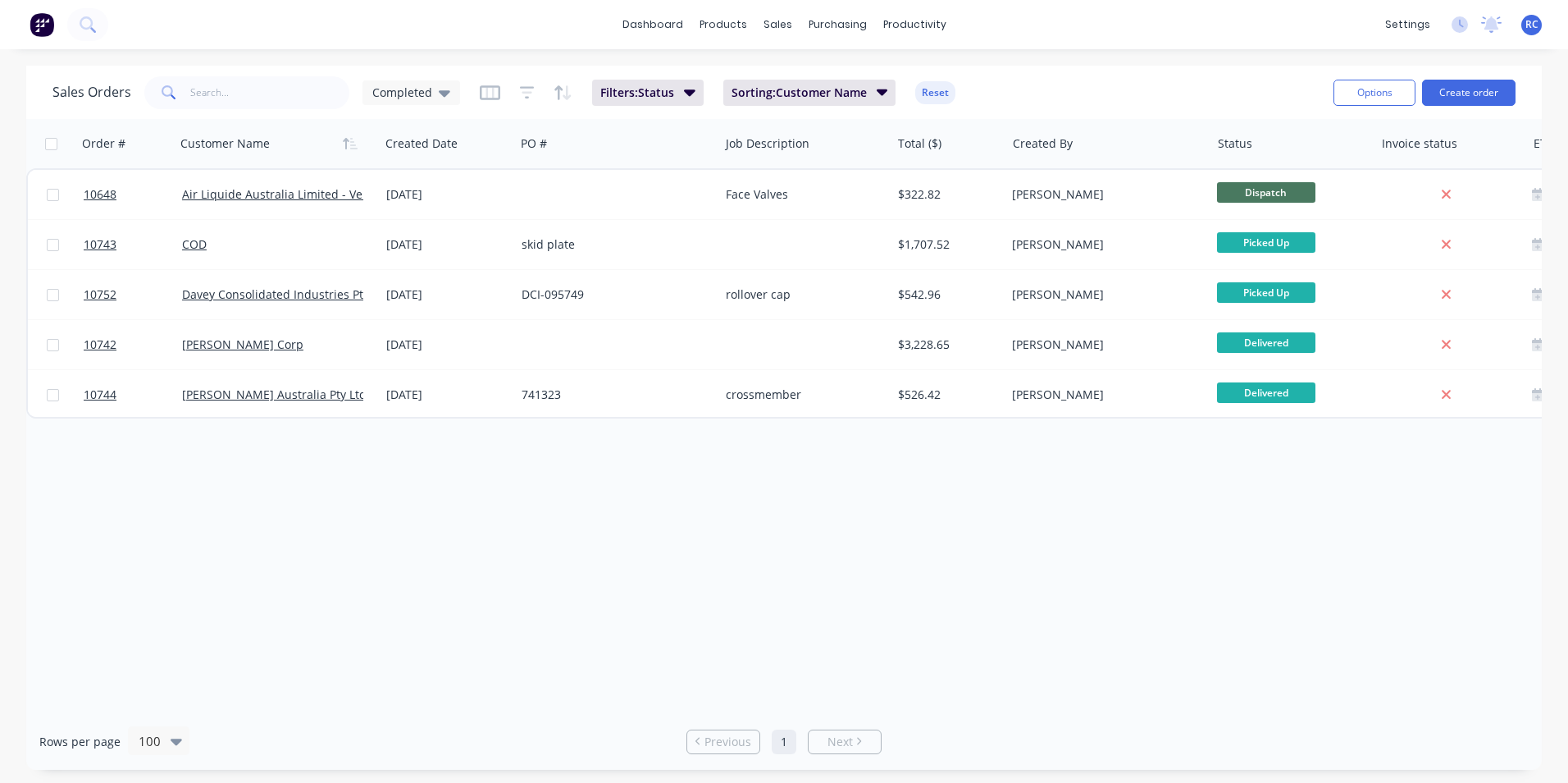
click at [391, 295] on div "[DATE]" at bounding box center [447, 294] width 122 height 17
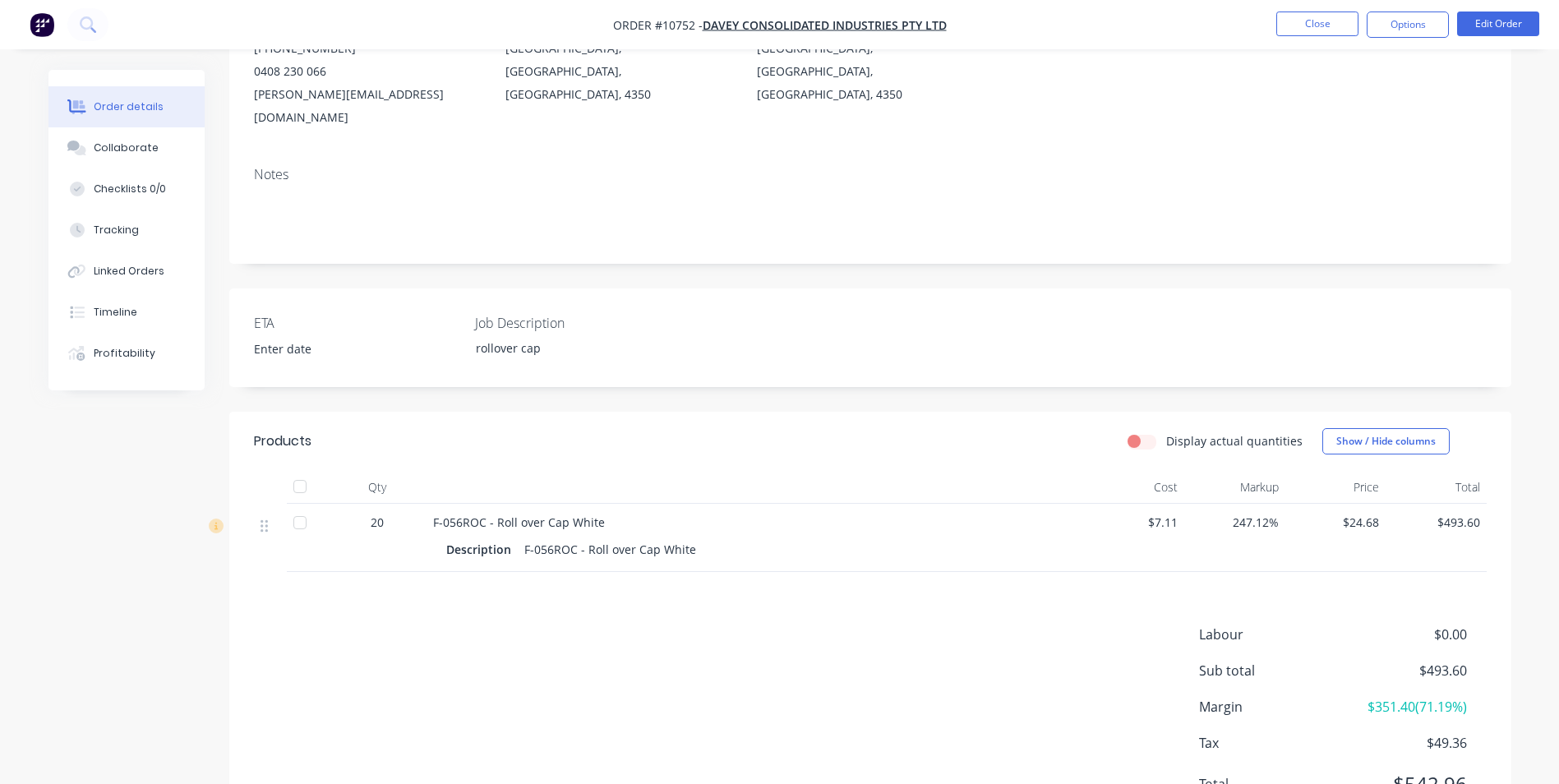
scroll to position [246, 0]
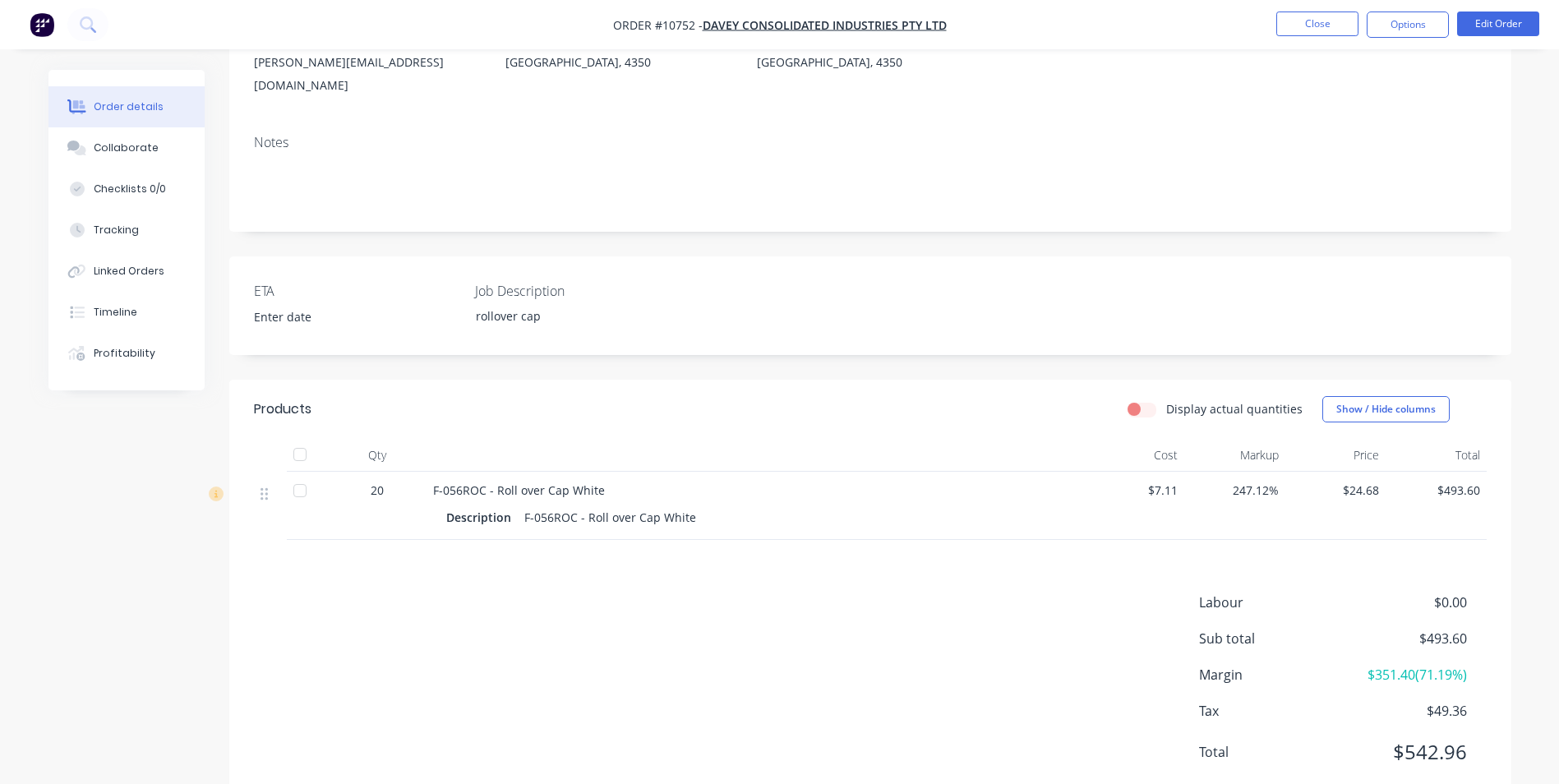
click at [1454, 592] on span "$0.00" at bounding box center [1405, 602] width 121 height 20
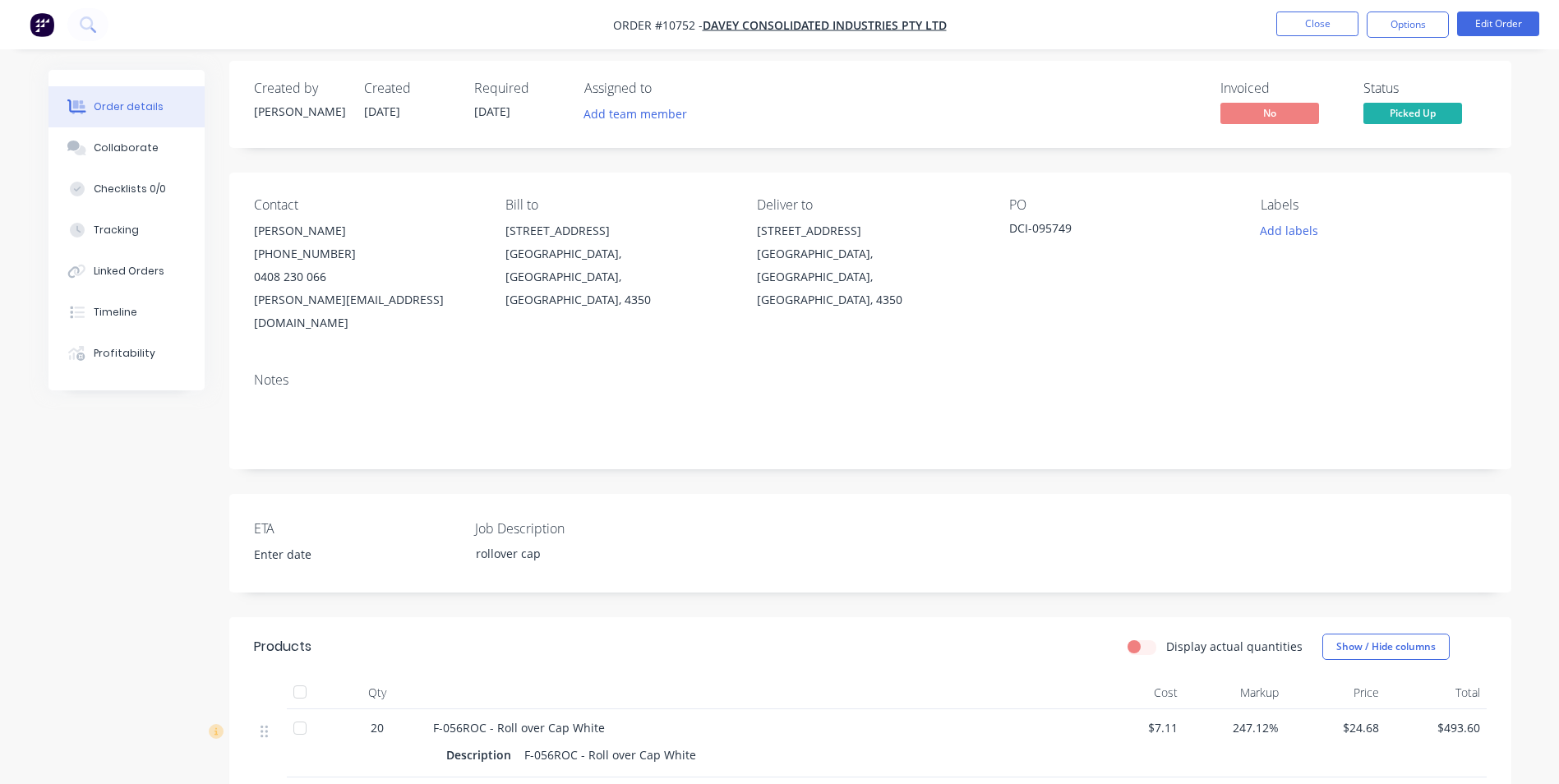
scroll to position [0, 0]
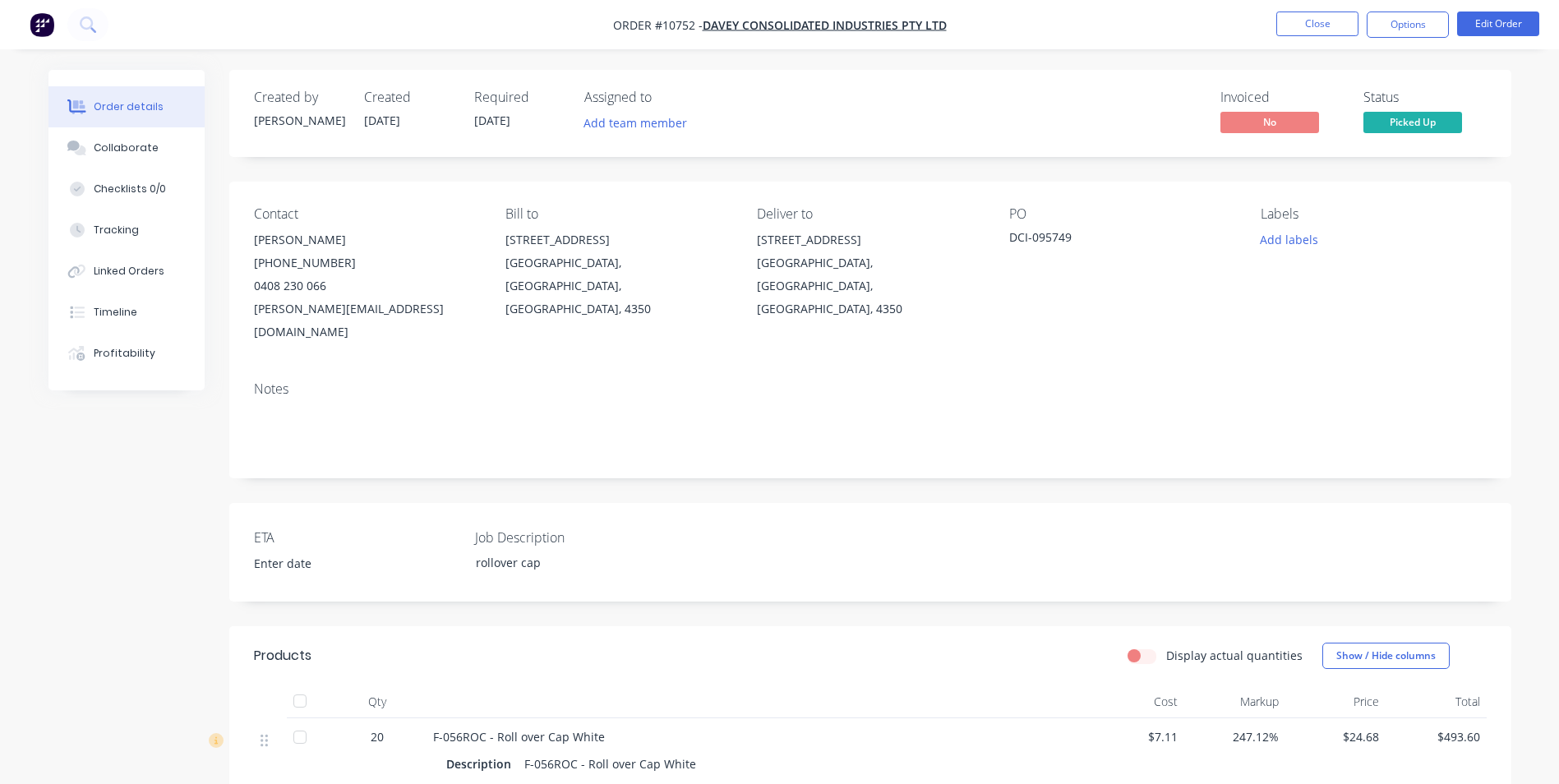
click at [1407, 35] on button "Options" at bounding box center [1408, 25] width 83 height 26
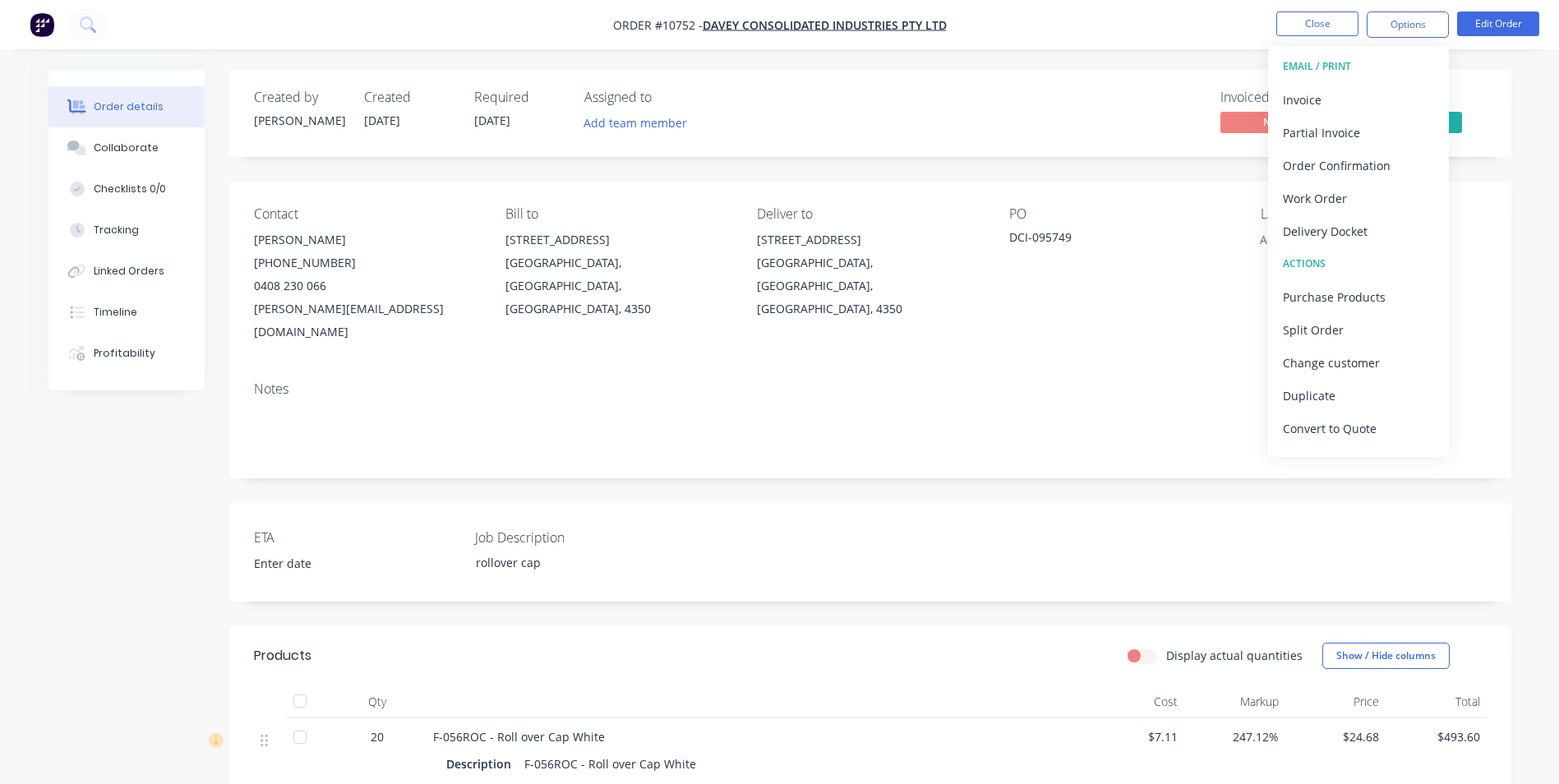
click at [1333, 96] on div "Invoice" at bounding box center [1358, 99] width 151 height 24
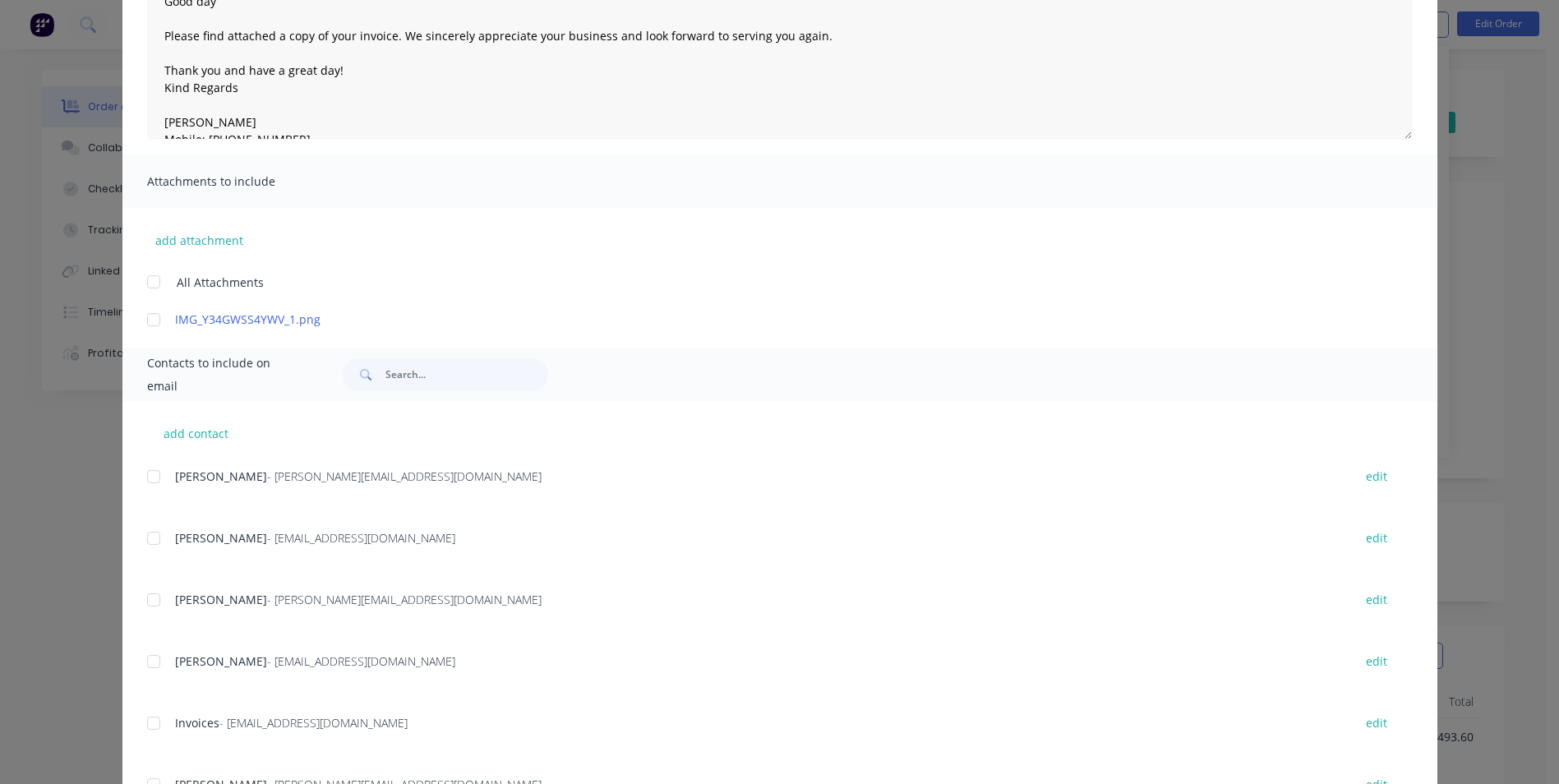
scroll to position [286, 0]
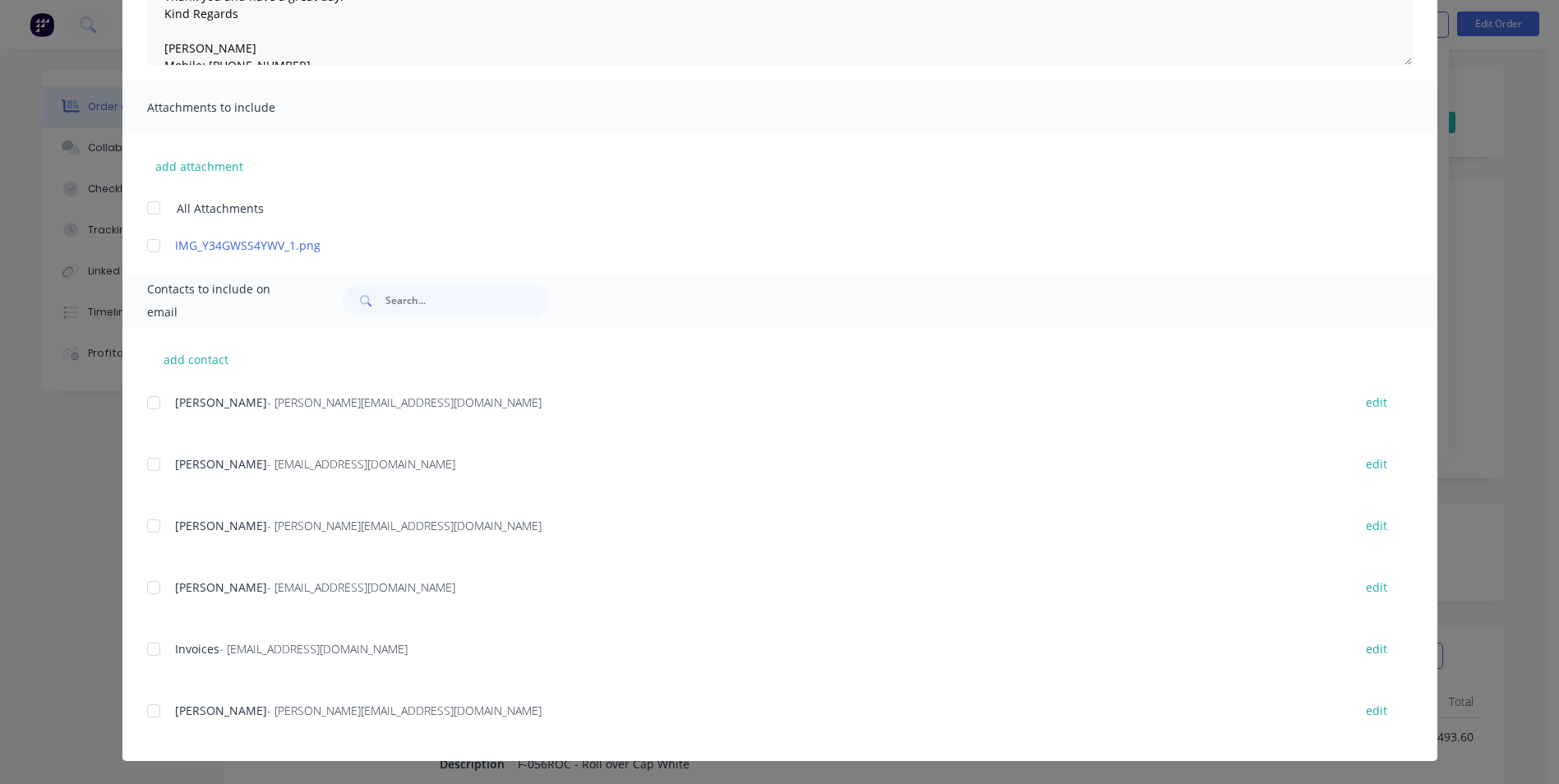
click at [144, 651] on div at bounding box center [153, 648] width 33 height 33
click at [151, 531] on div at bounding box center [153, 525] width 33 height 33
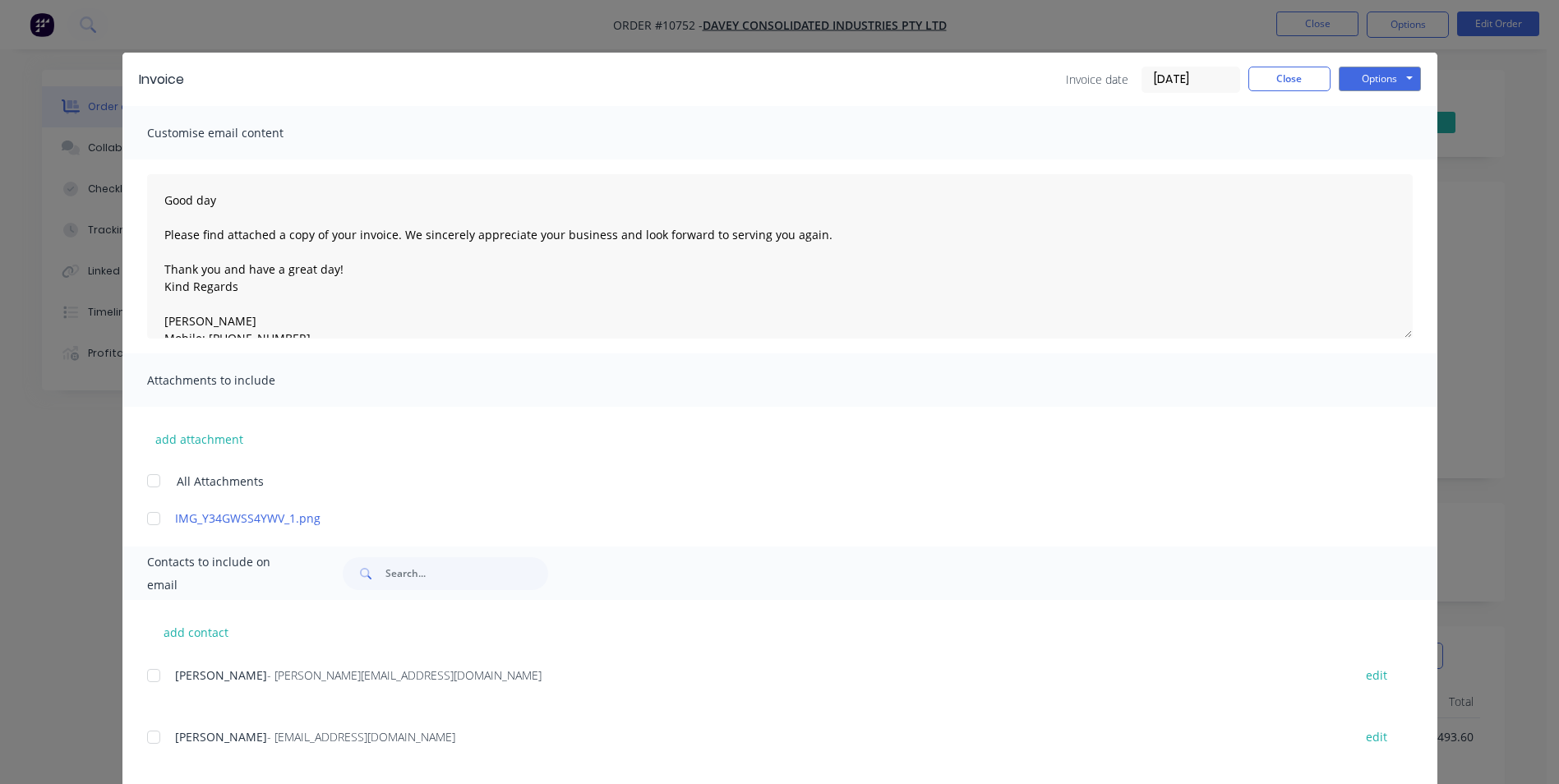
scroll to position [0, 0]
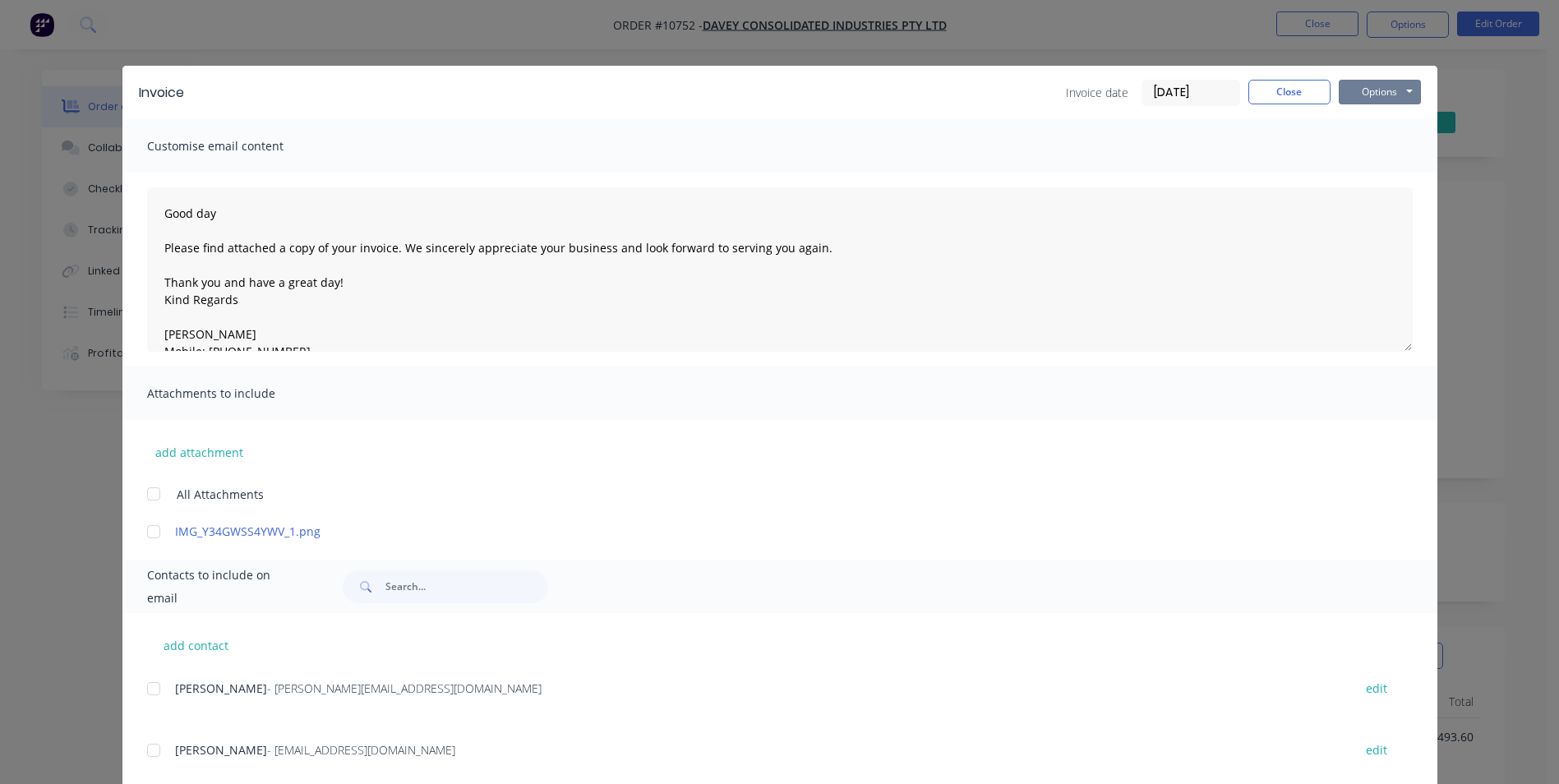
click at [1368, 100] on button "Options" at bounding box center [1379, 91] width 83 height 25
click at [1372, 123] on button "Preview" at bounding box center [1391, 120] width 105 height 27
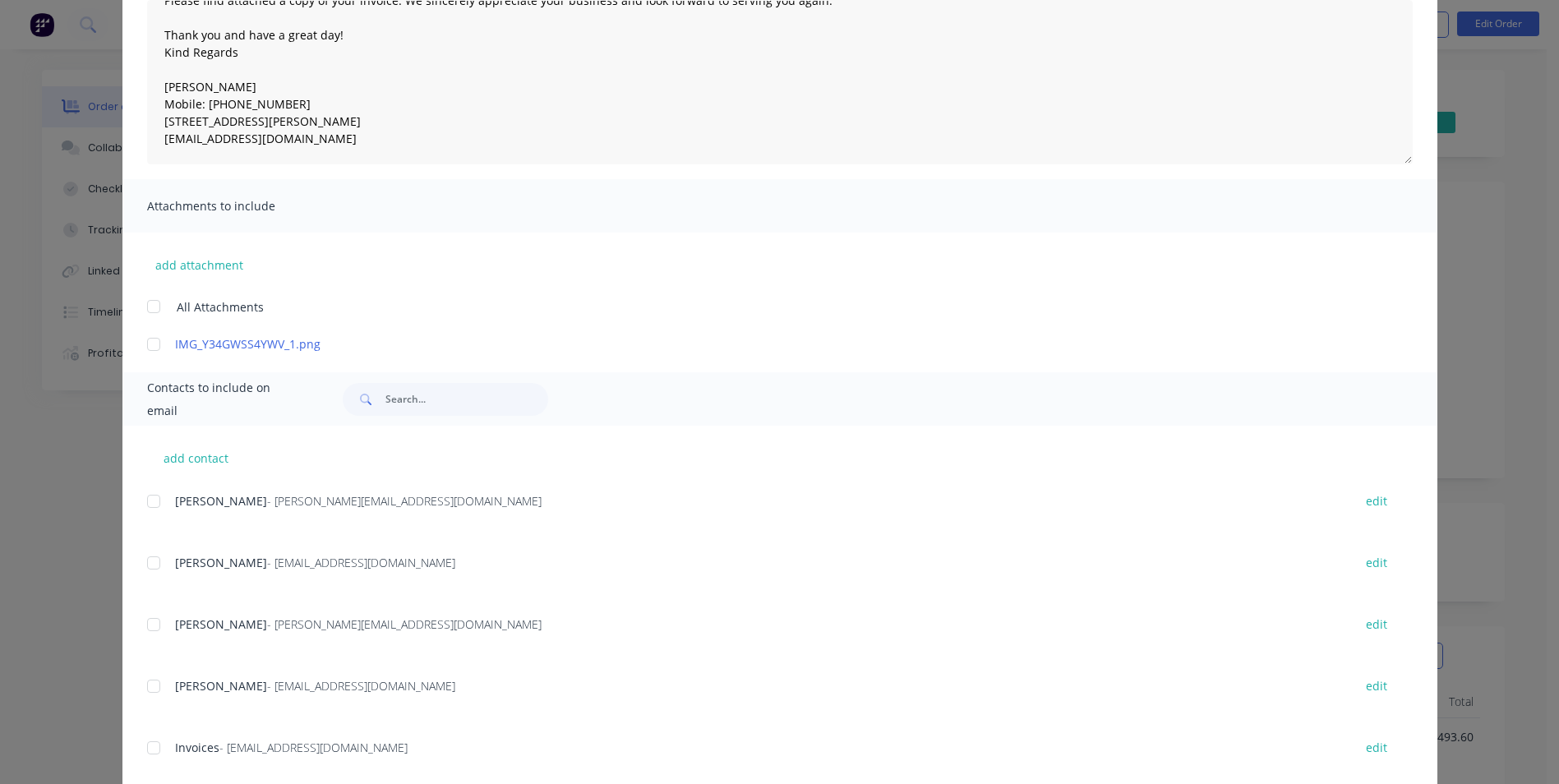
scroll to position [286, 0]
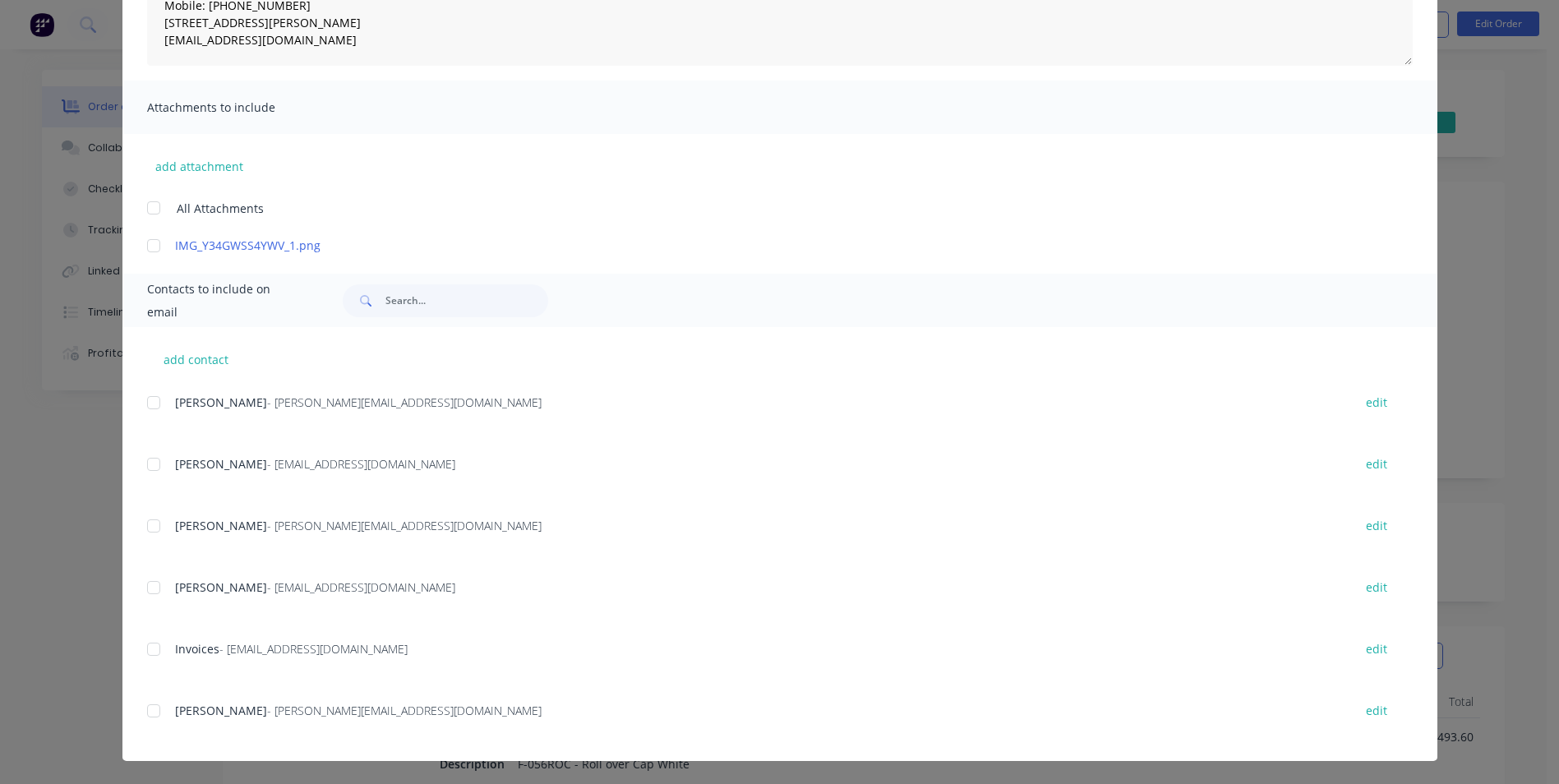
click at [146, 654] on div at bounding box center [153, 648] width 33 height 33
click at [151, 529] on div at bounding box center [153, 525] width 33 height 33
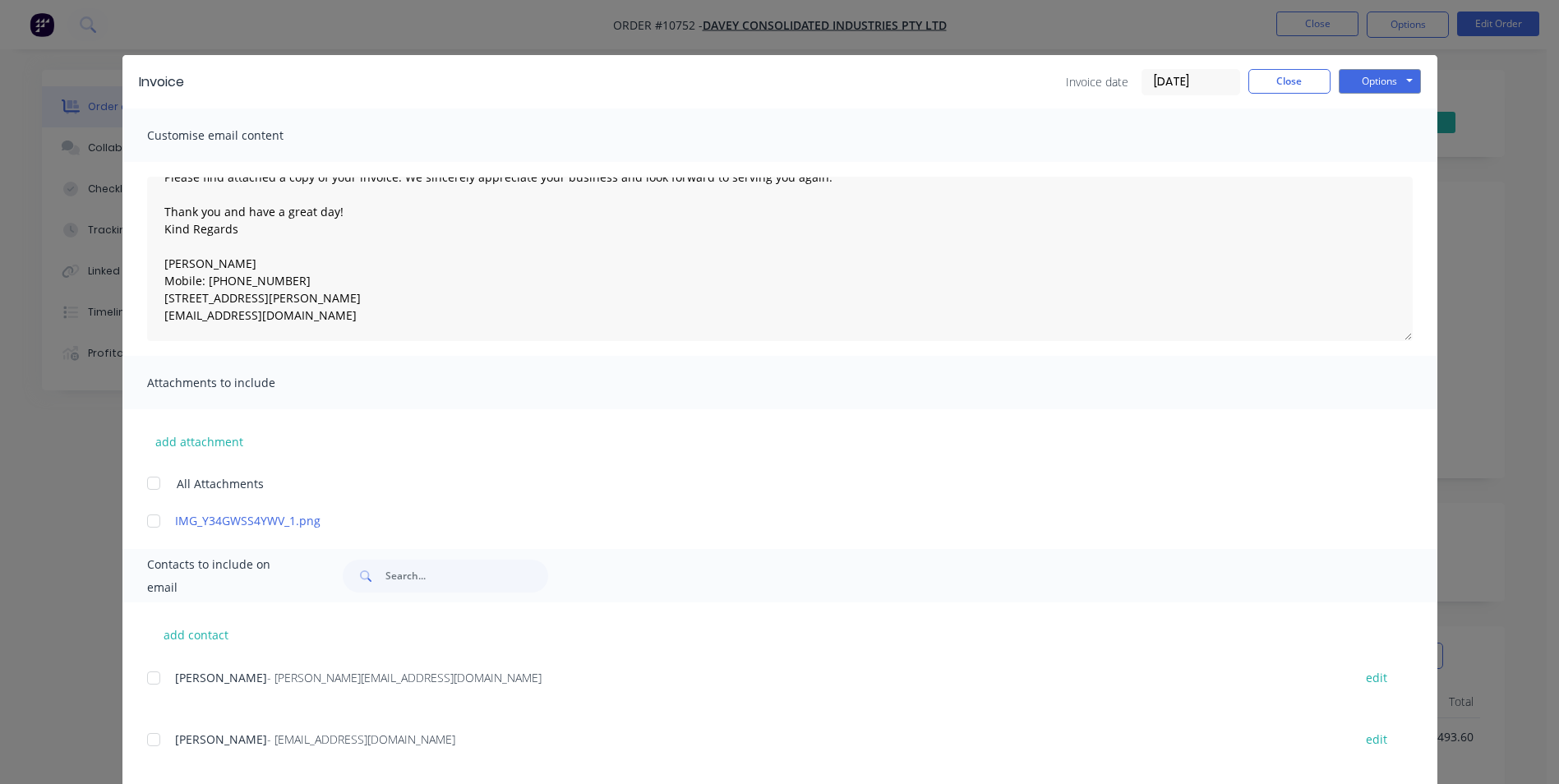
scroll to position [0, 0]
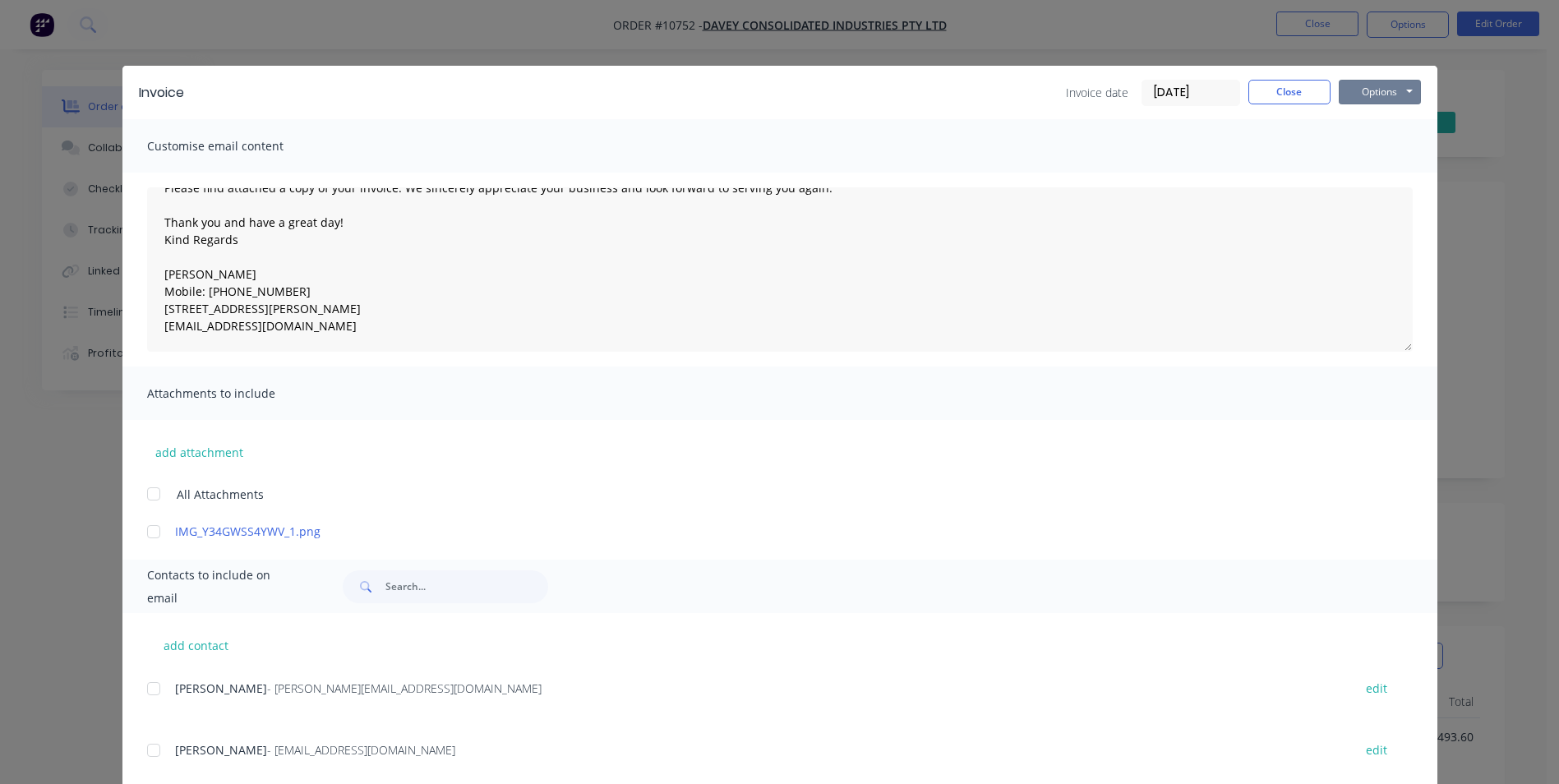
click at [1380, 83] on button "Options" at bounding box center [1379, 91] width 83 height 25
click at [1380, 173] on button "Email" at bounding box center [1391, 175] width 105 height 27
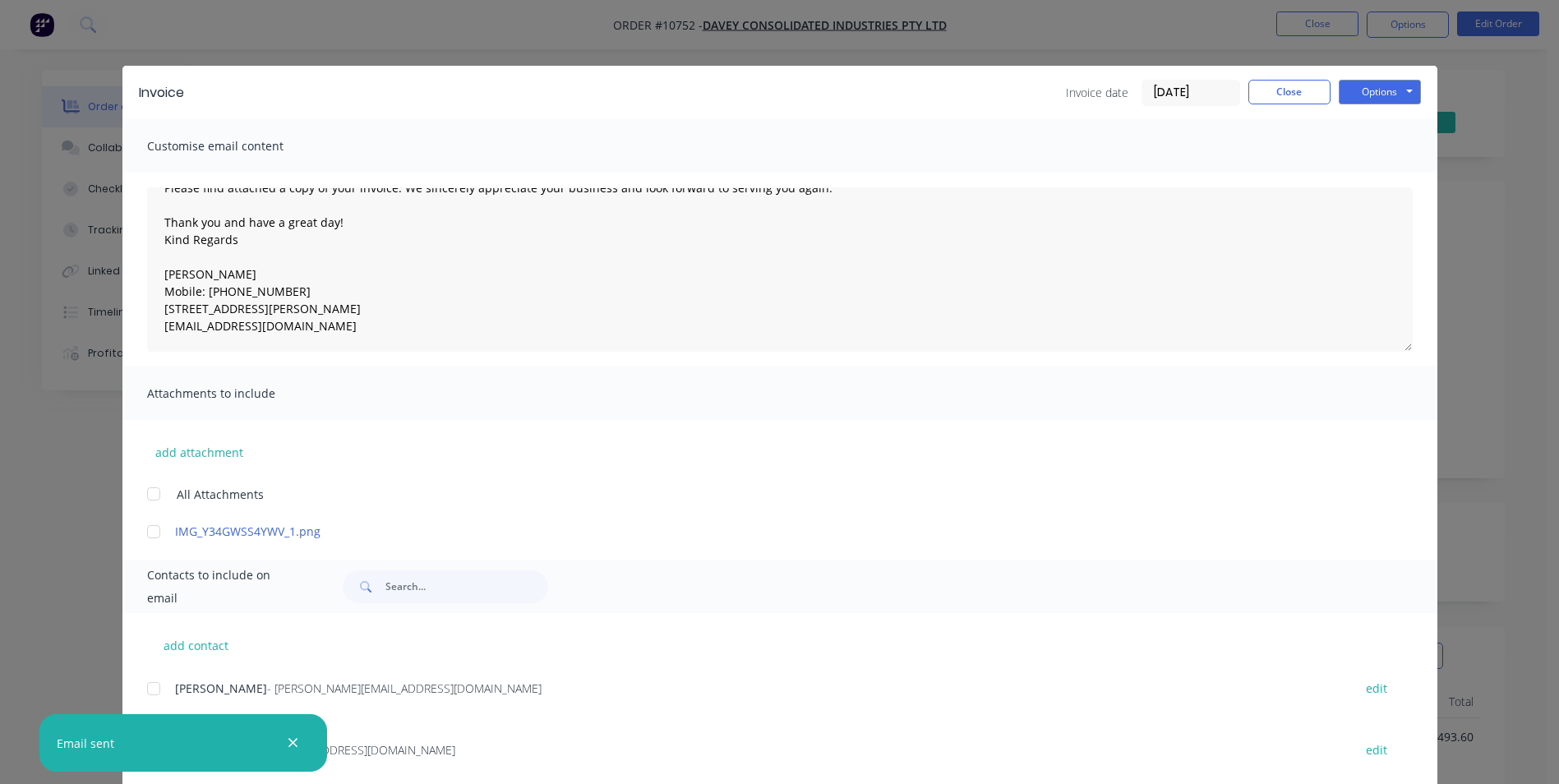
type textarea "Good day Please find attached a copy of your invoice. We sincerely appreciate y…"
click at [1304, 92] on button "Close" at bounding box center [1290, 91] width 83 height 25
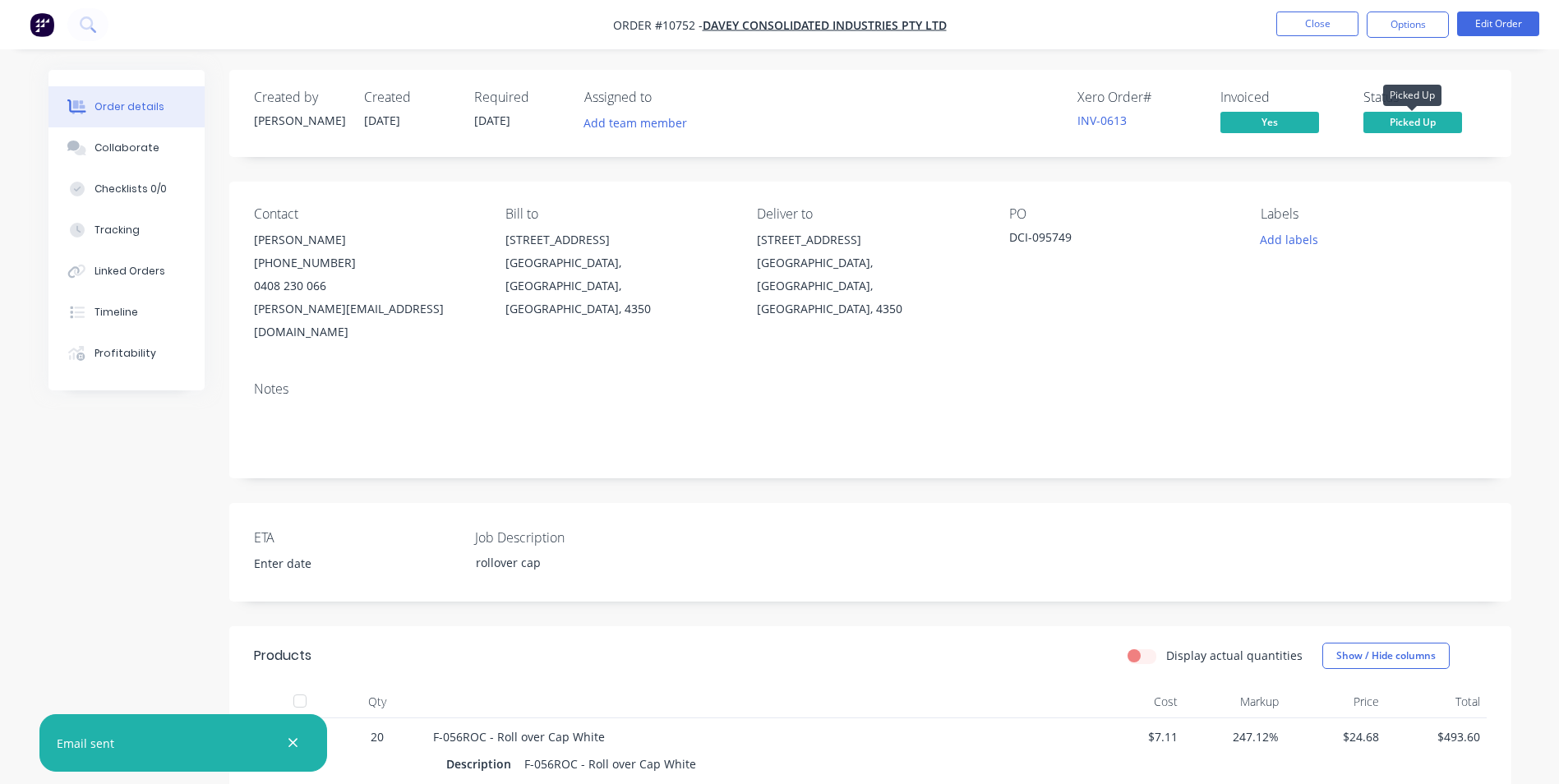
click at [1405, 116] on span "Picked Up" at bounding box center [1412, 121] width 98 height 21
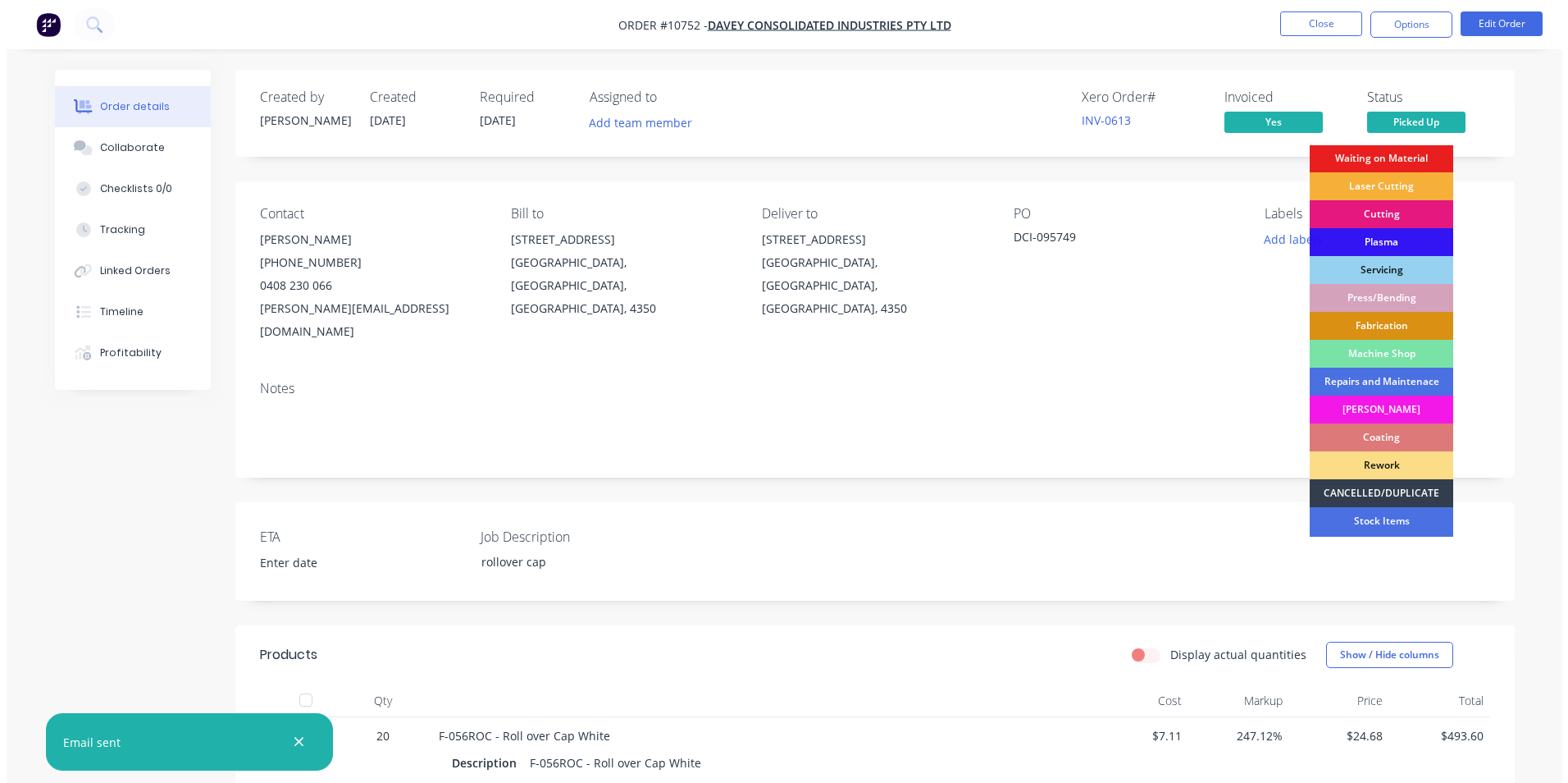
scroll to position [167, 0]
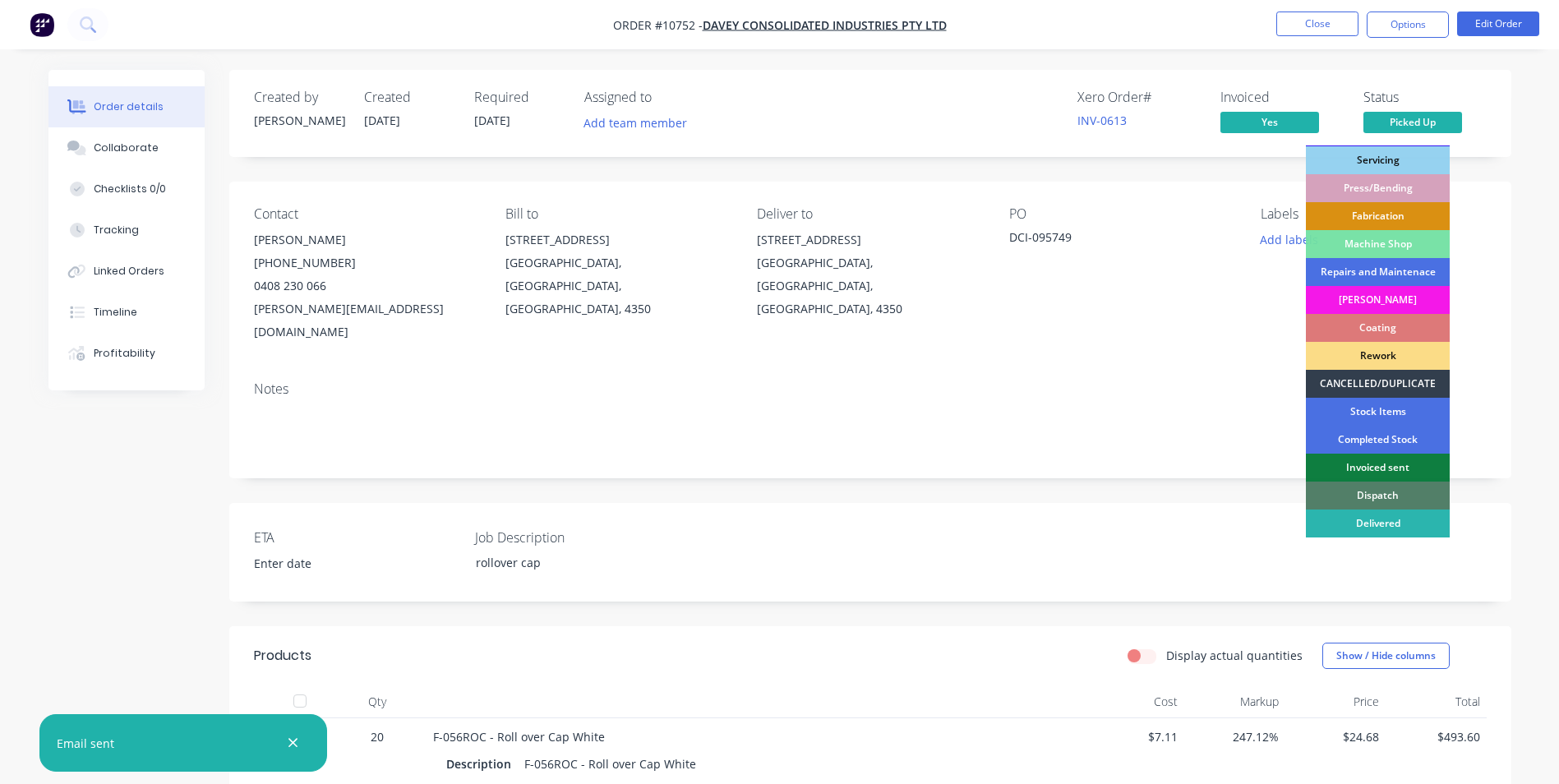
click at [1395, 472] on div "Invoiced sent" at bounding box center [1377, 467] width 144 height 28
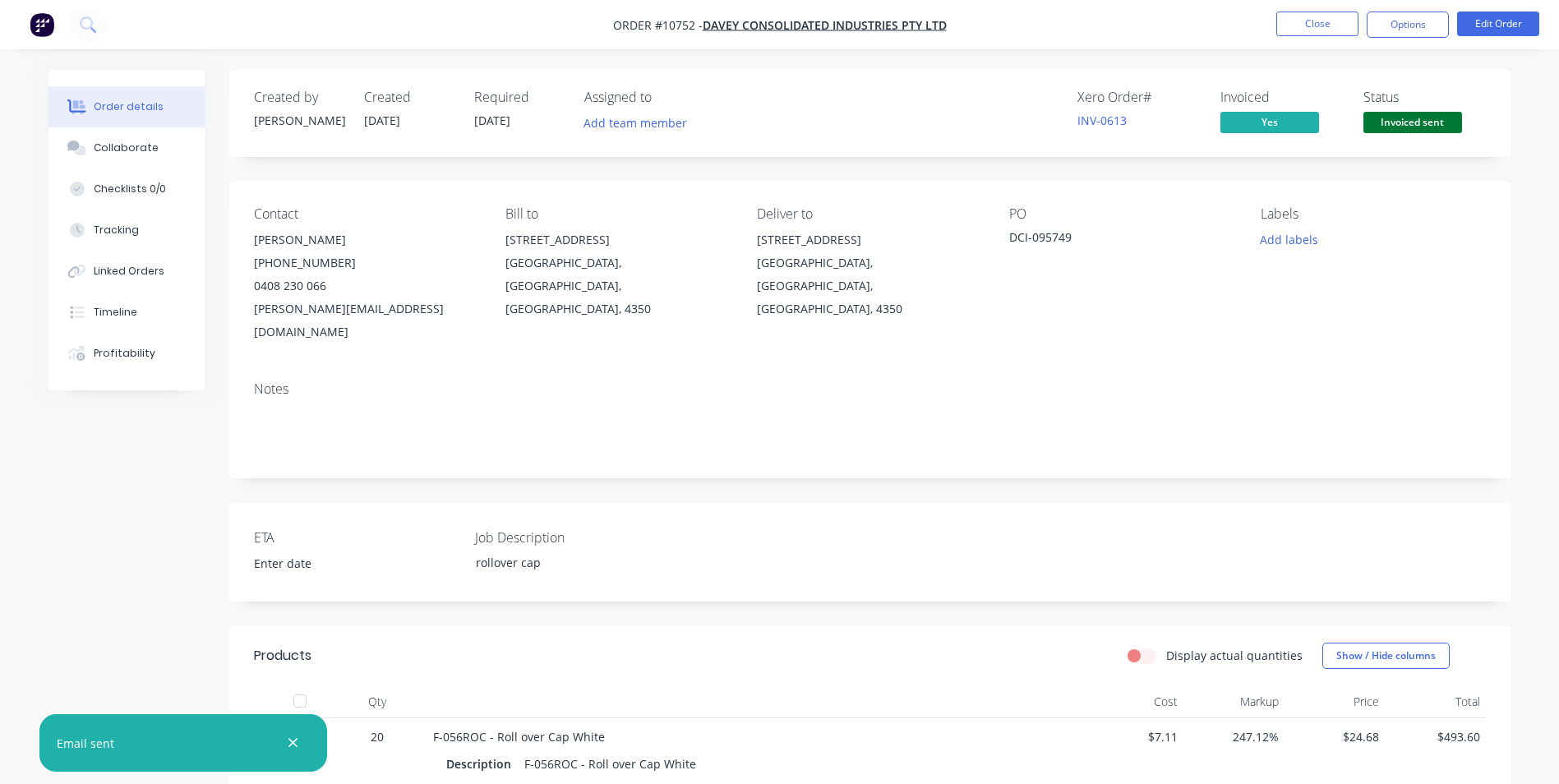
click at [1309, 19] on button "Close" at bounding box center [1317, 24] width 83 height 25
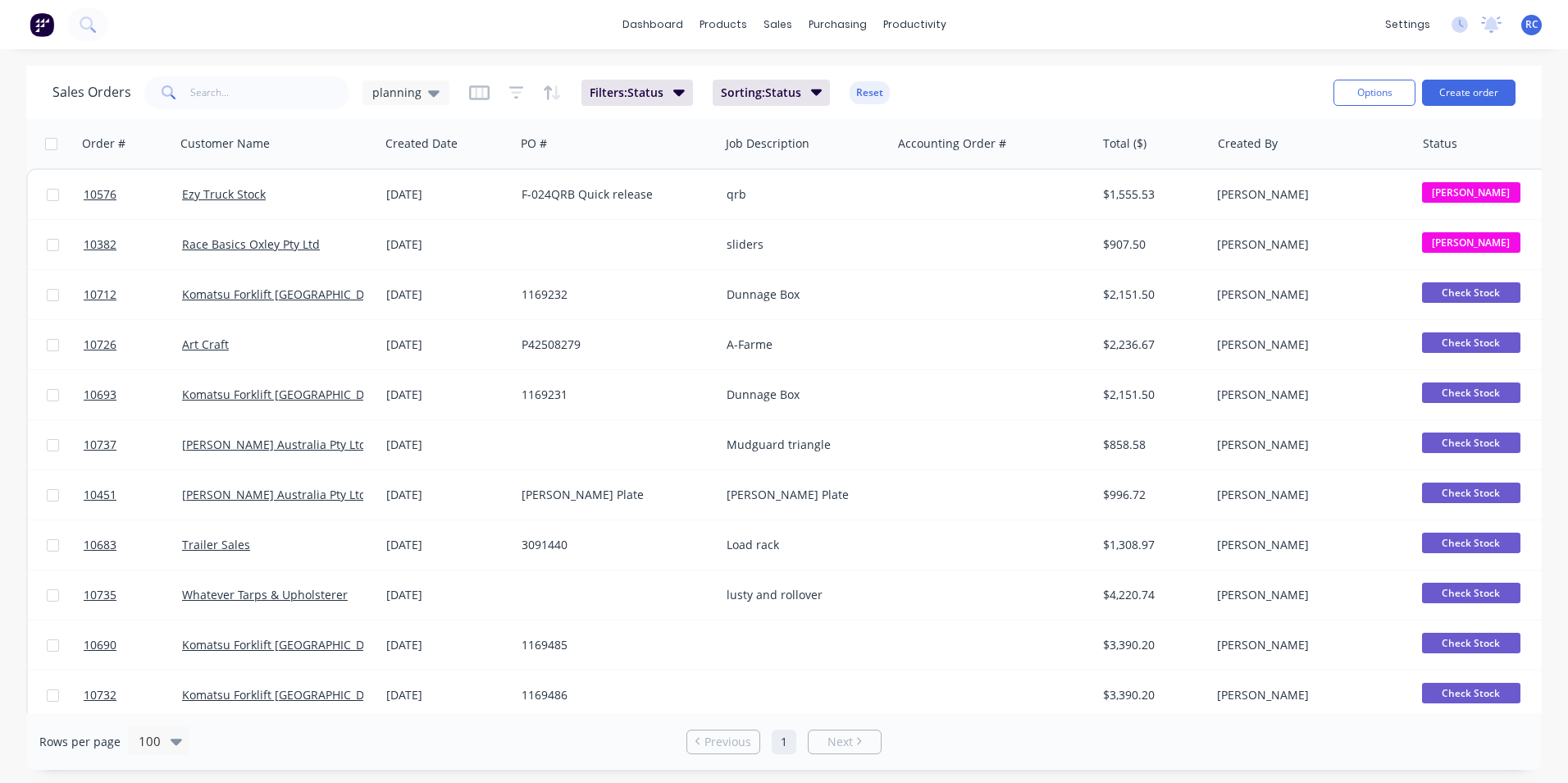
click at [408, 101] on div "planning" at bounding box center [406, 92] width 87 height 25
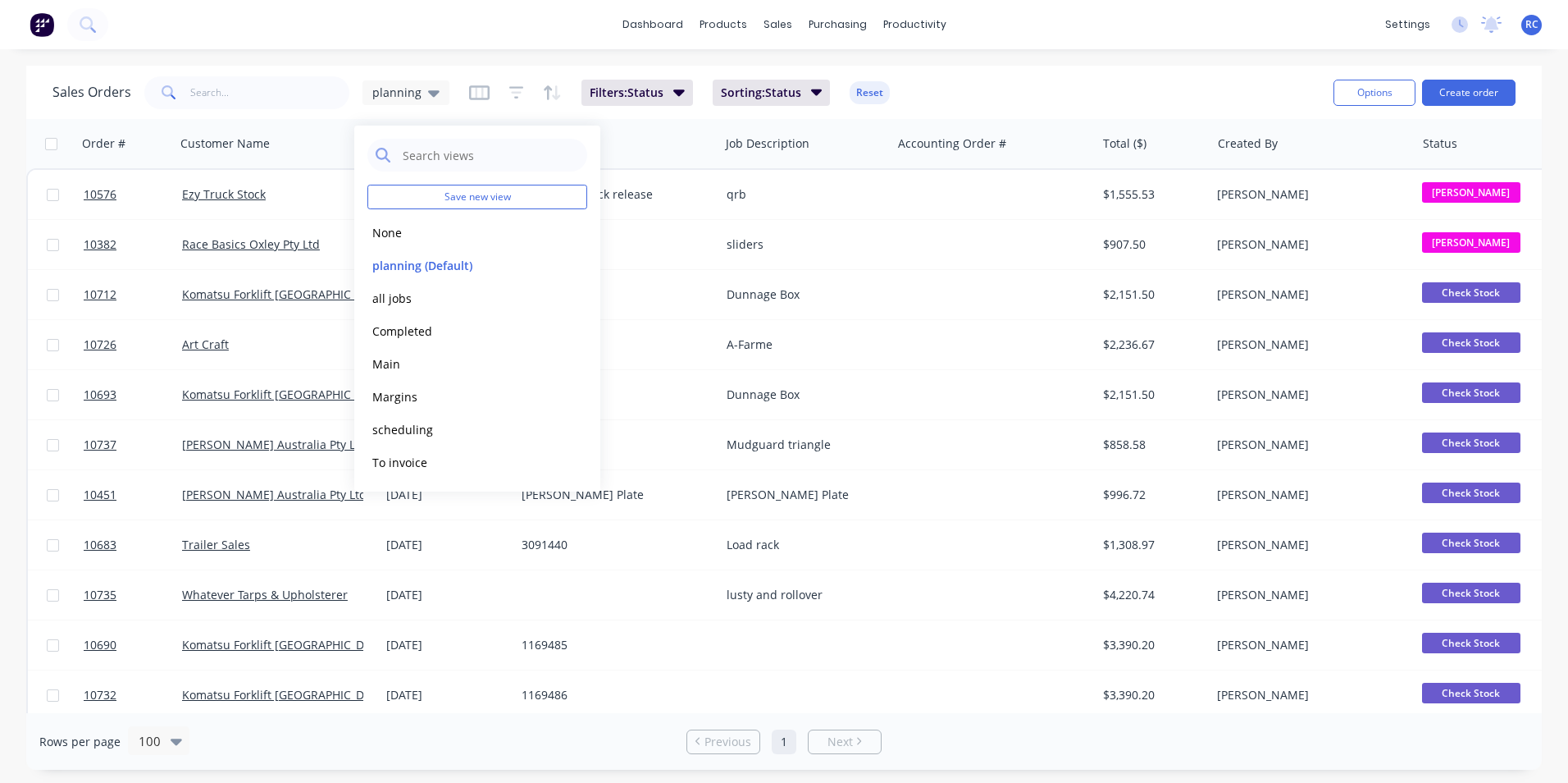
click at [398, 336] on button "Completed" at bounding box center [460, 330] width 187 height 19
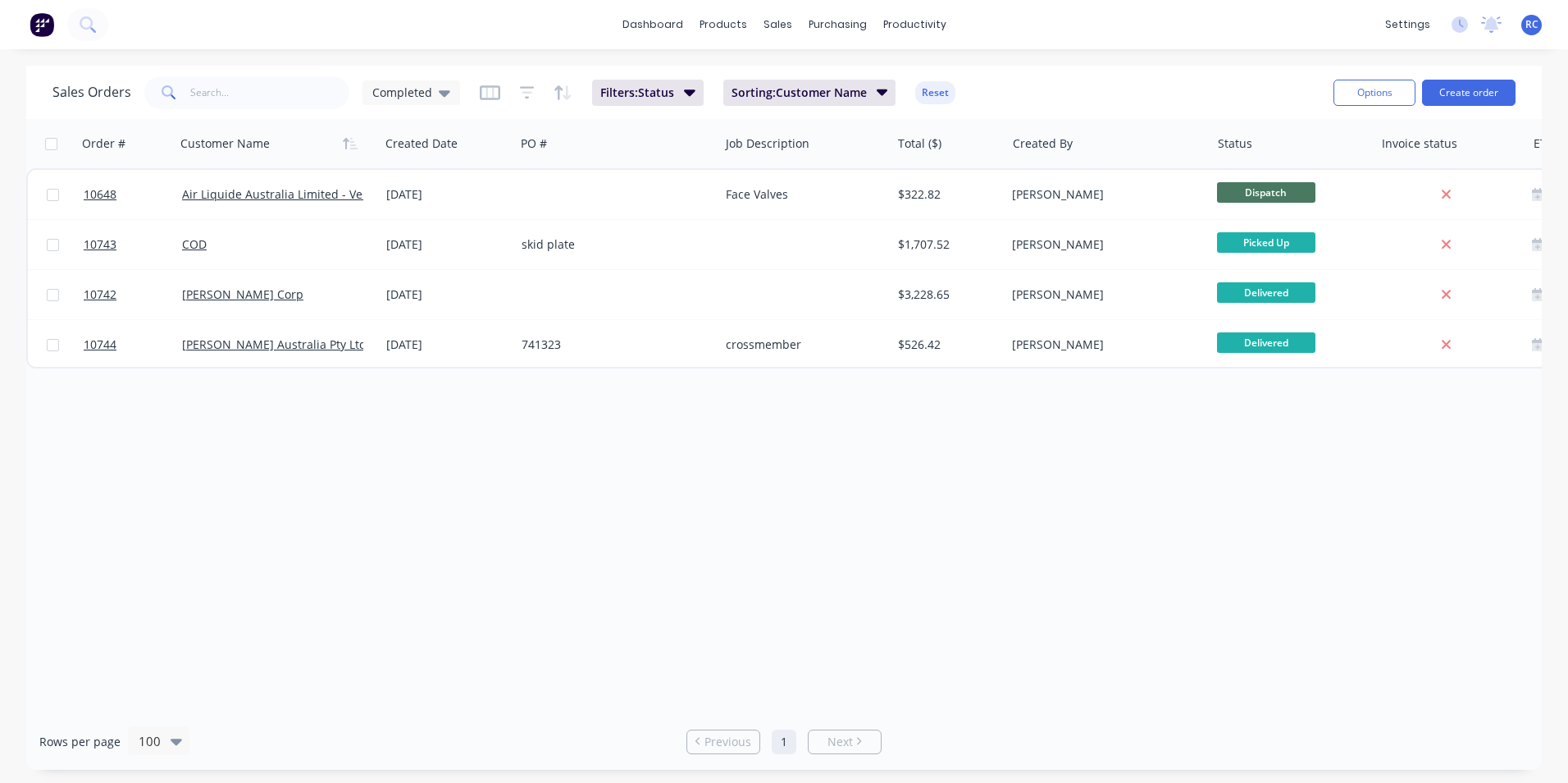
click at [429, 338] on div "[DATE]" at bounding box center [447, 344] width 122 height 17
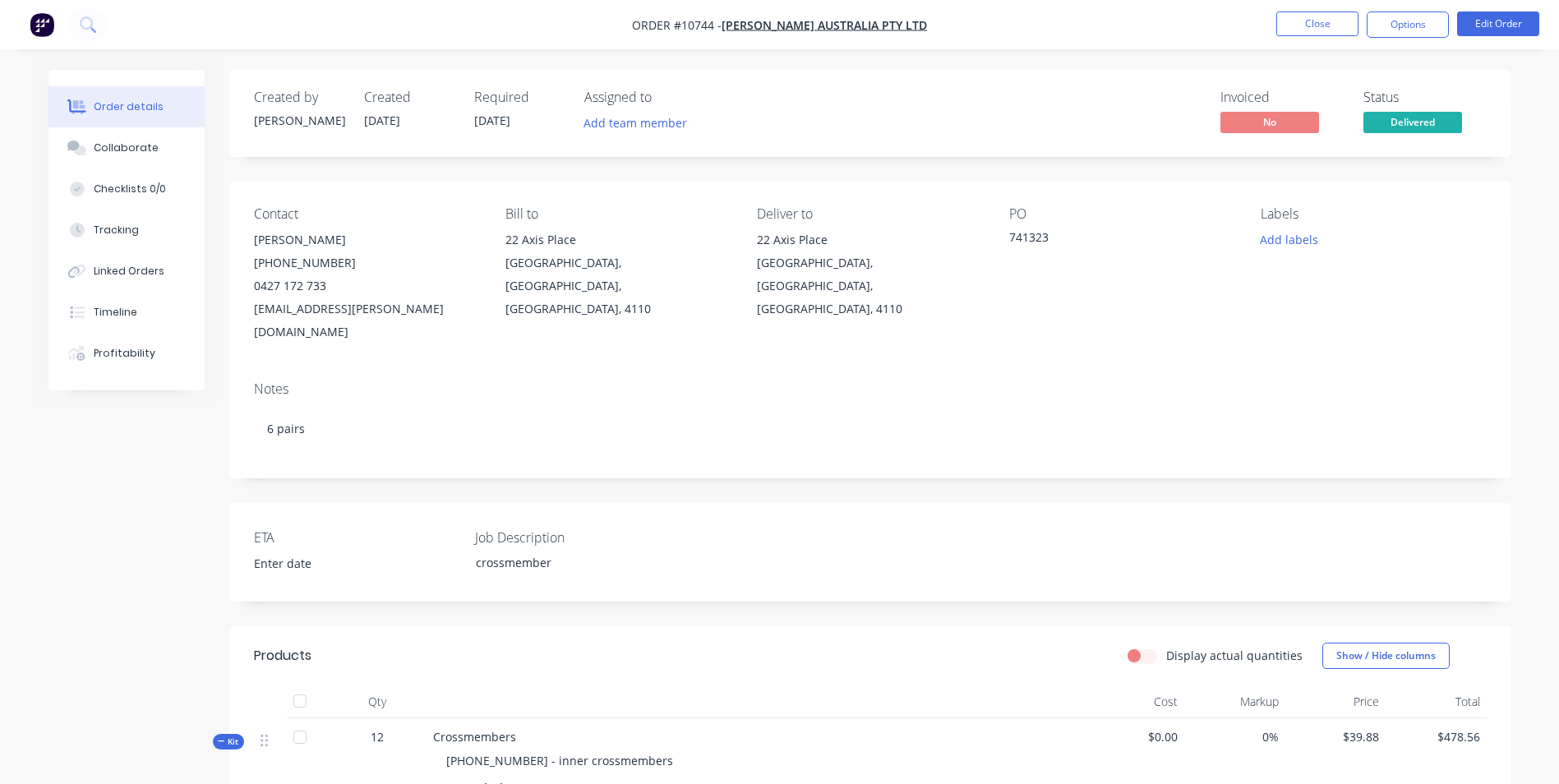
click at [1332, 20] on button "Close" at bounding box center [1317, 24] width 83 height 25
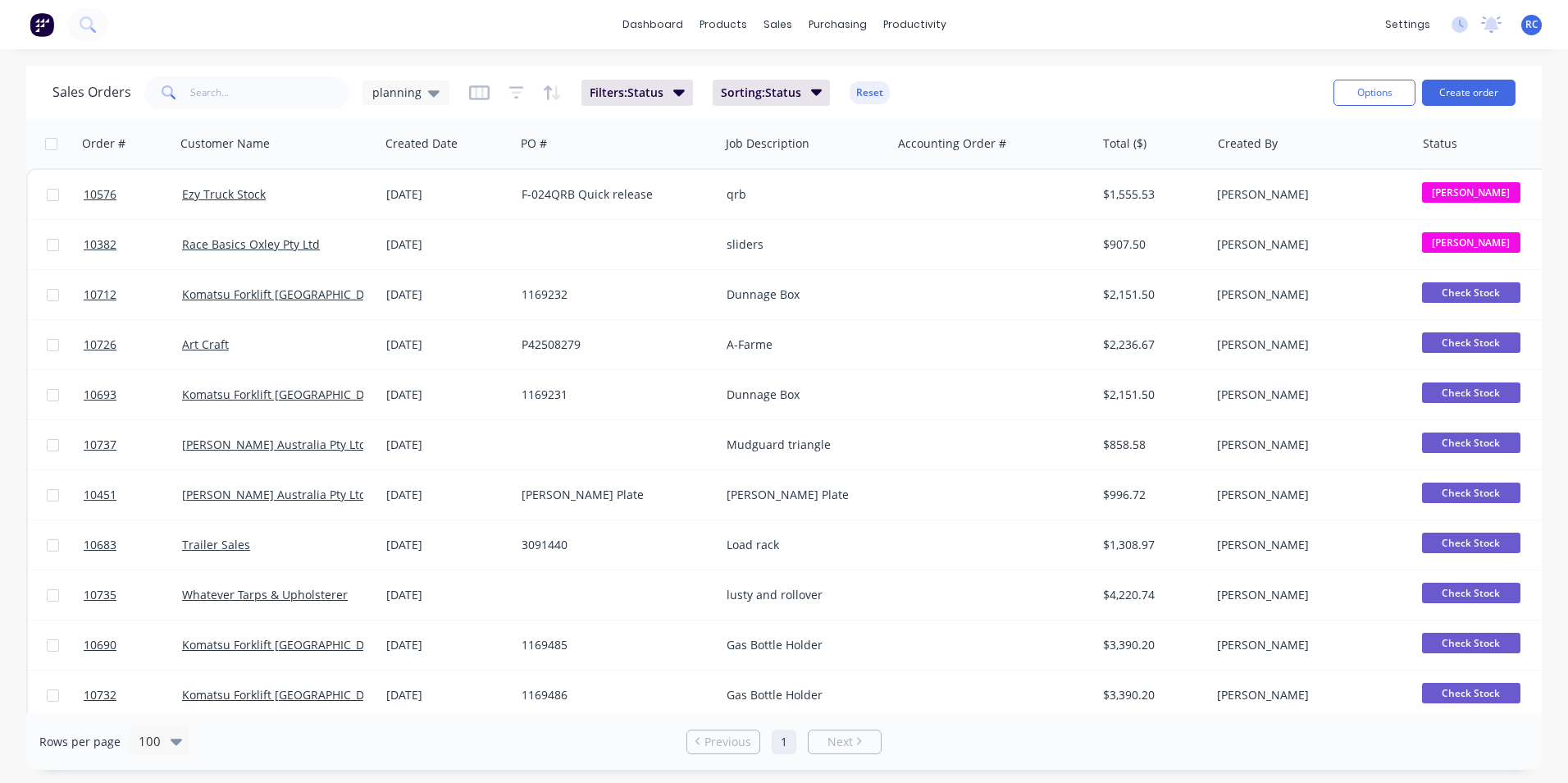
click at [401, 94] on span "planning" at bounding box center [397, 91] width 50 height 17
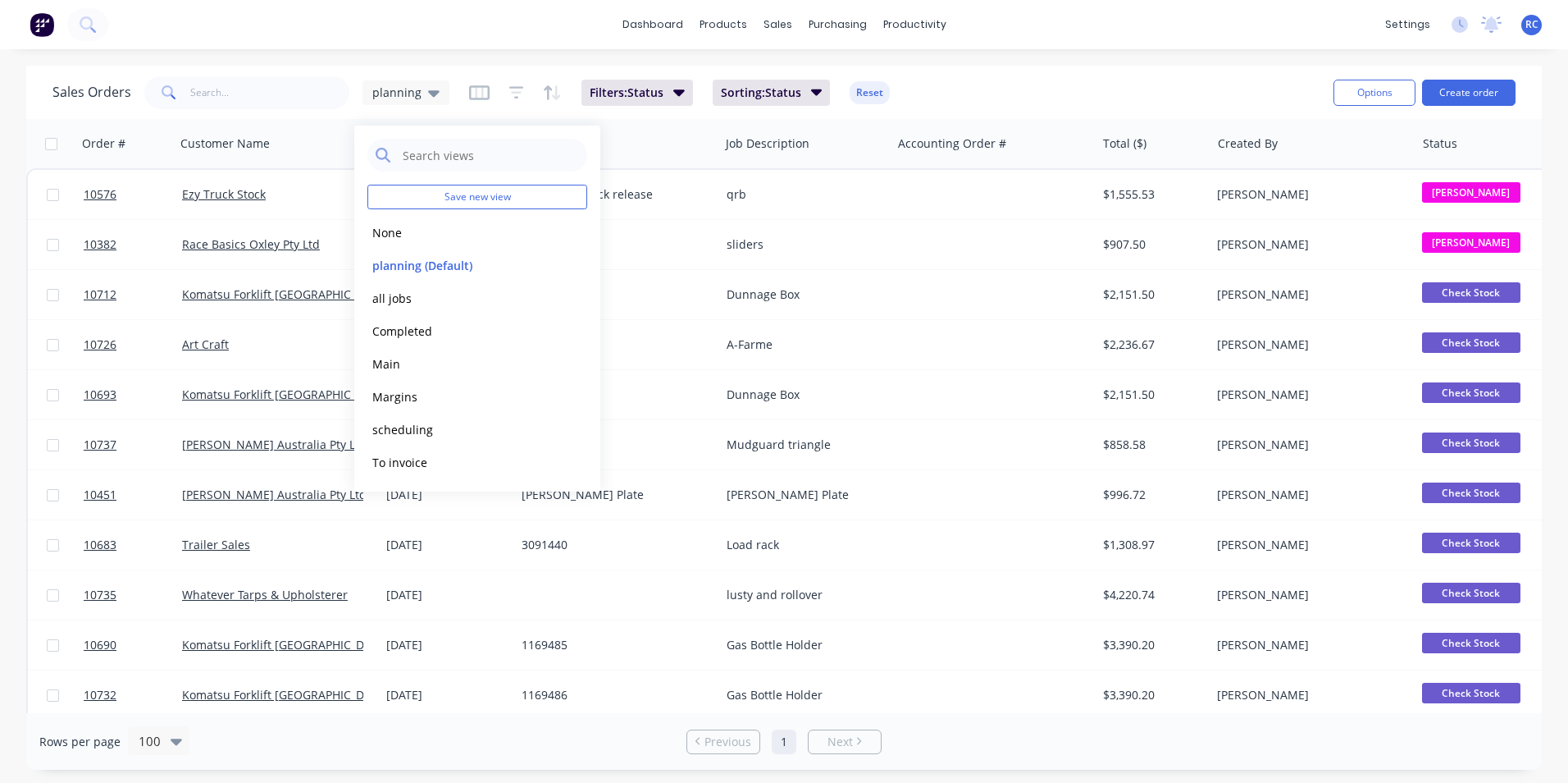
click at [415, 318] on div "Completed edit" at bounding box center [477, 330] width 220 height 33
